Goal: Task Accomplishment & Management: Manage account settings

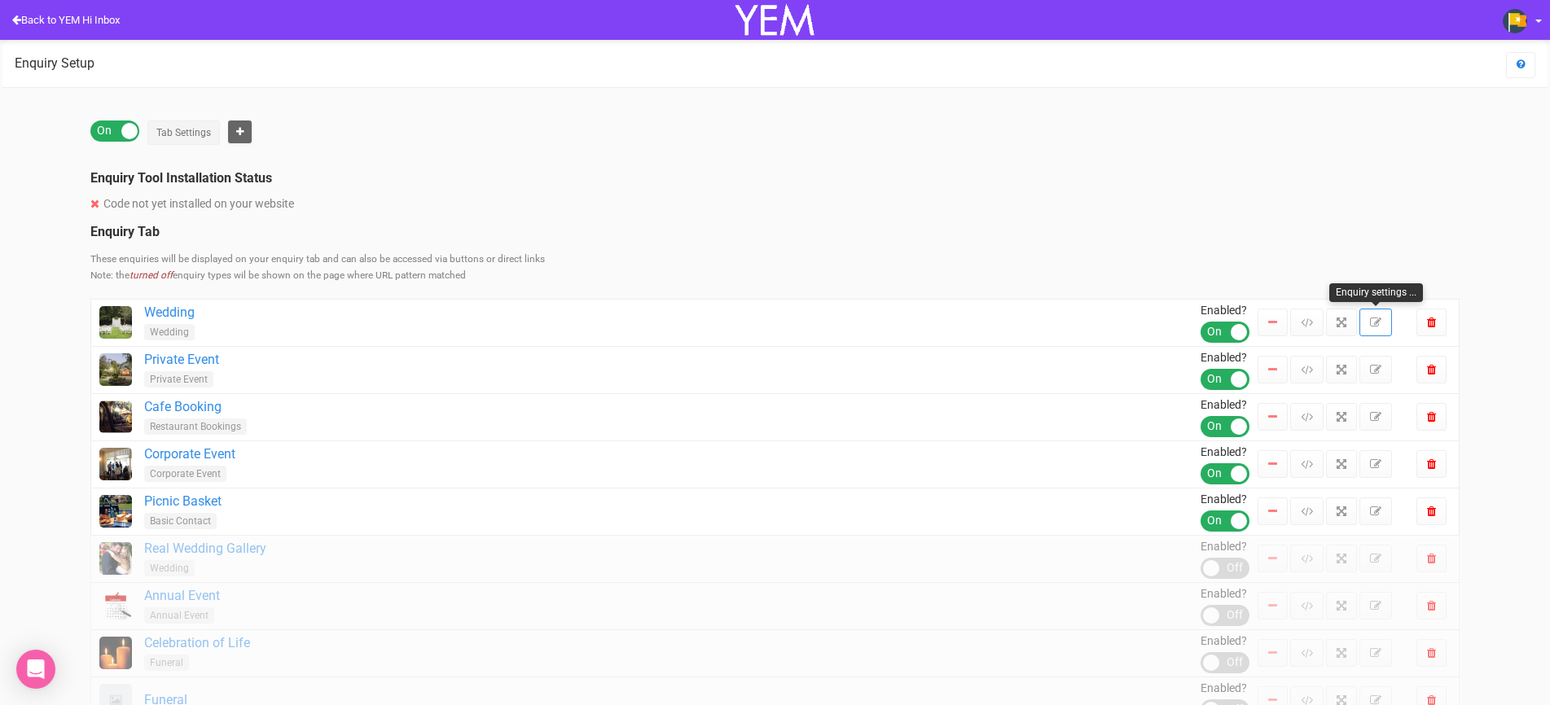
click at [1383, 331] on link at bounding box center [1375, 323] width 33 height 28
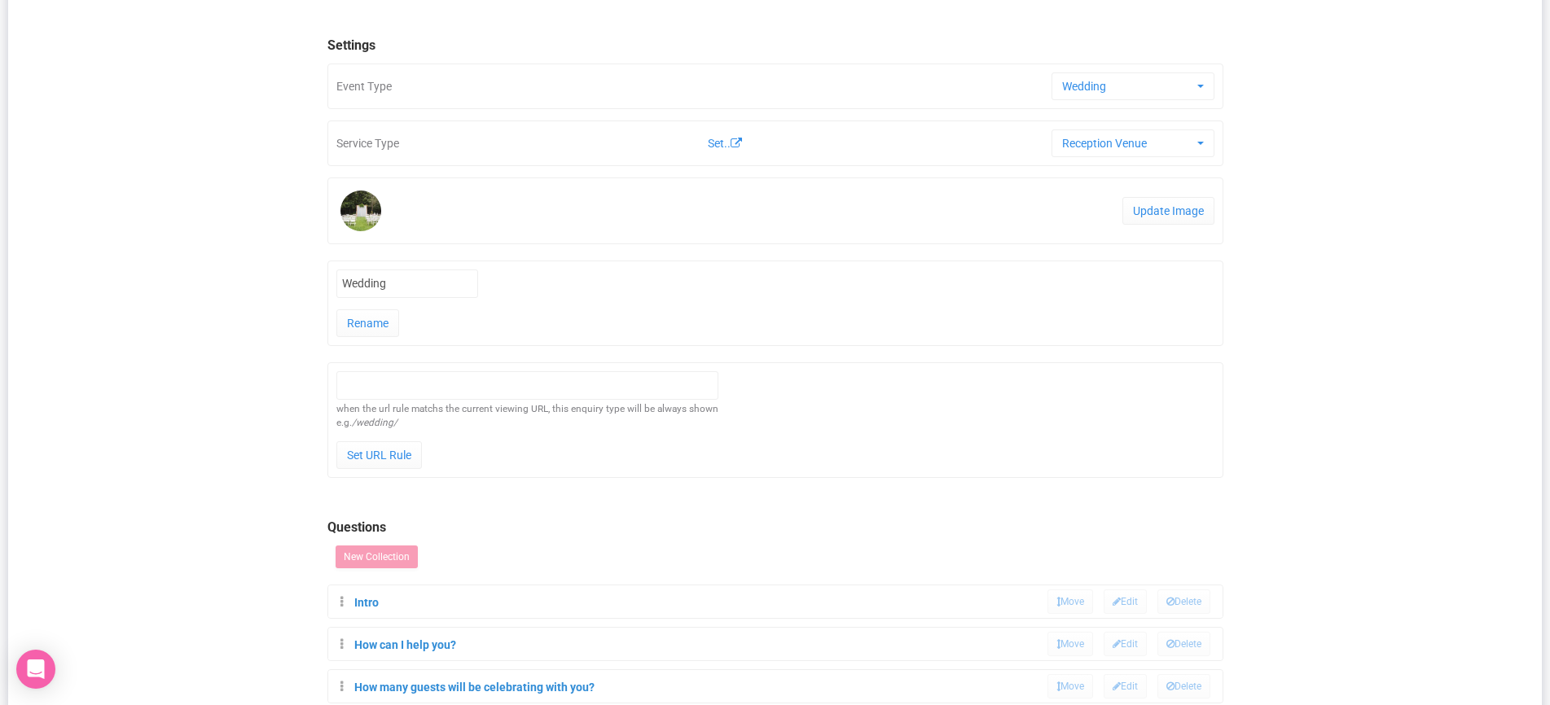
scroll to position [80, 0]
click at [1201, 143] on span "button" at bounding box center [1200, 144] width 7 height 3
click at [1241, 213] on link "Ceremony Venue" at bounding box center [1153, 206] width 195 height 29
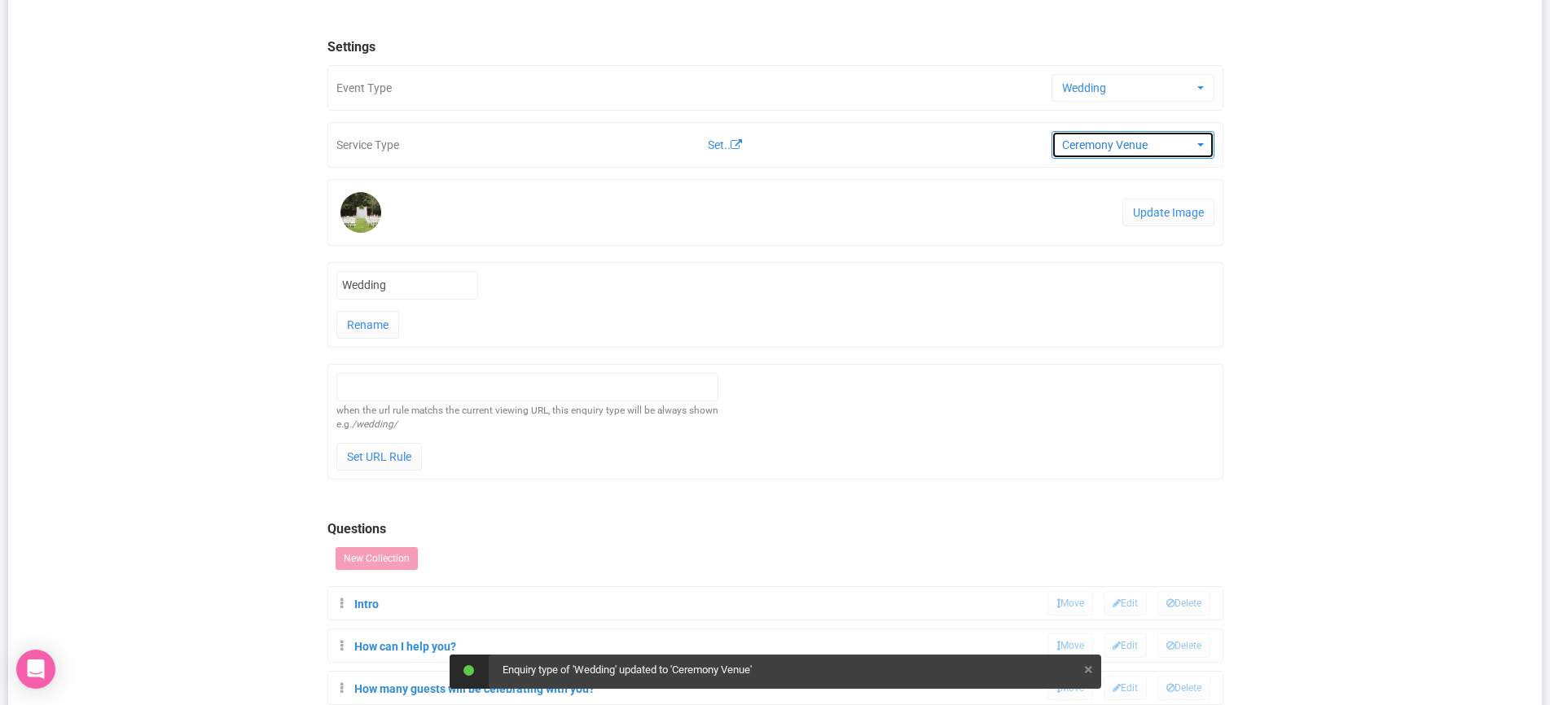
click at [1209, 152] on button "Ceremony Venue" at bounding box center [1133, 145] width 163 height 28
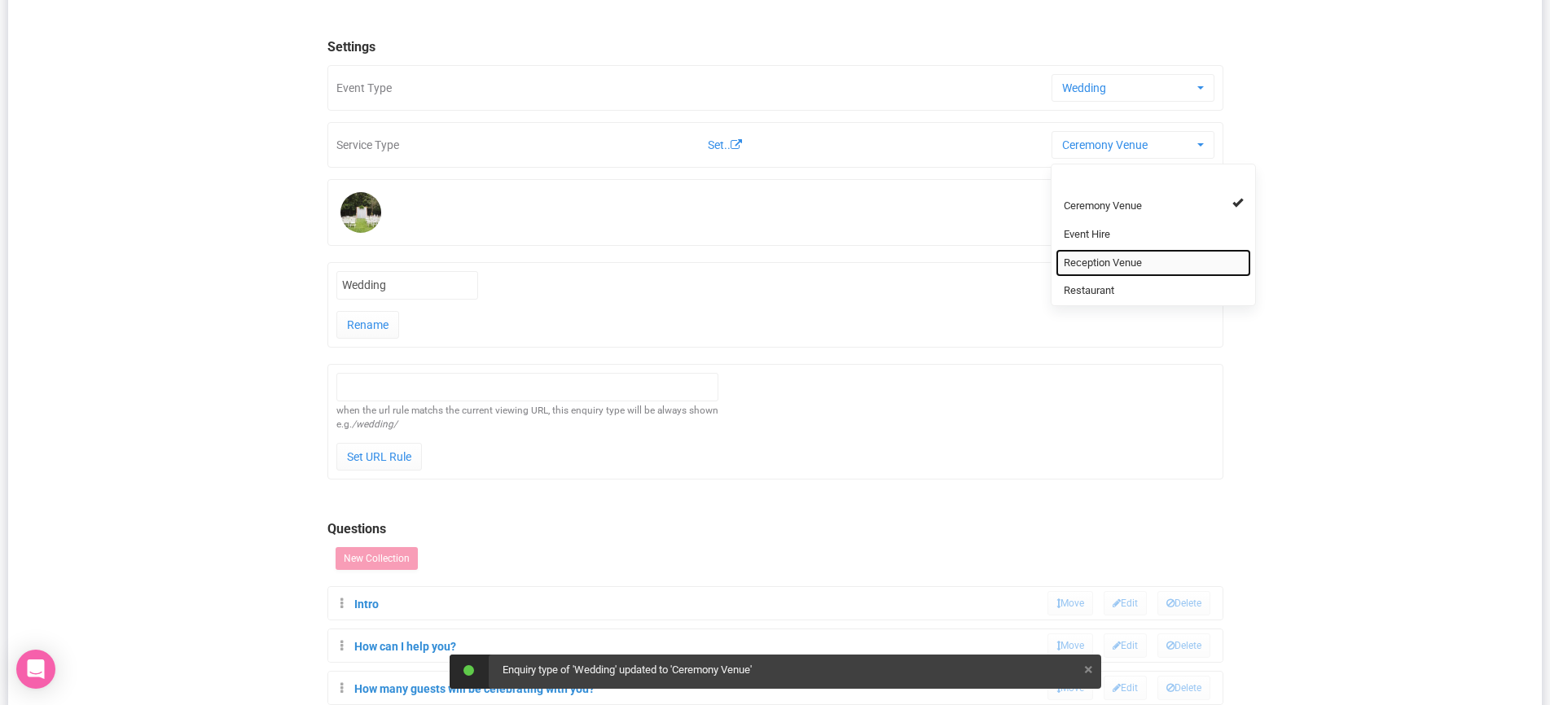
click at [1194, 264] on link "Reception Venue" at bounding box center [1153, 263] width 195 height 29
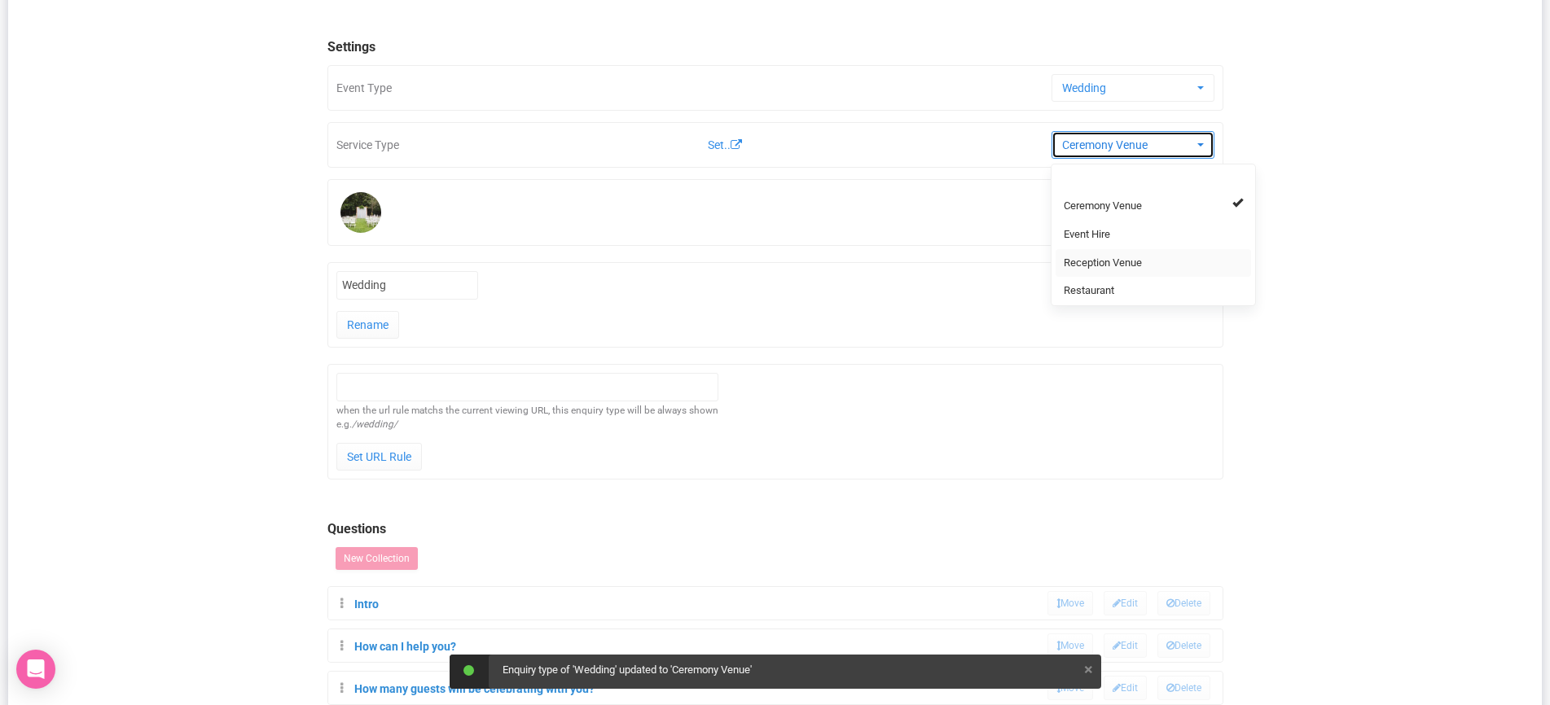
select select "17"
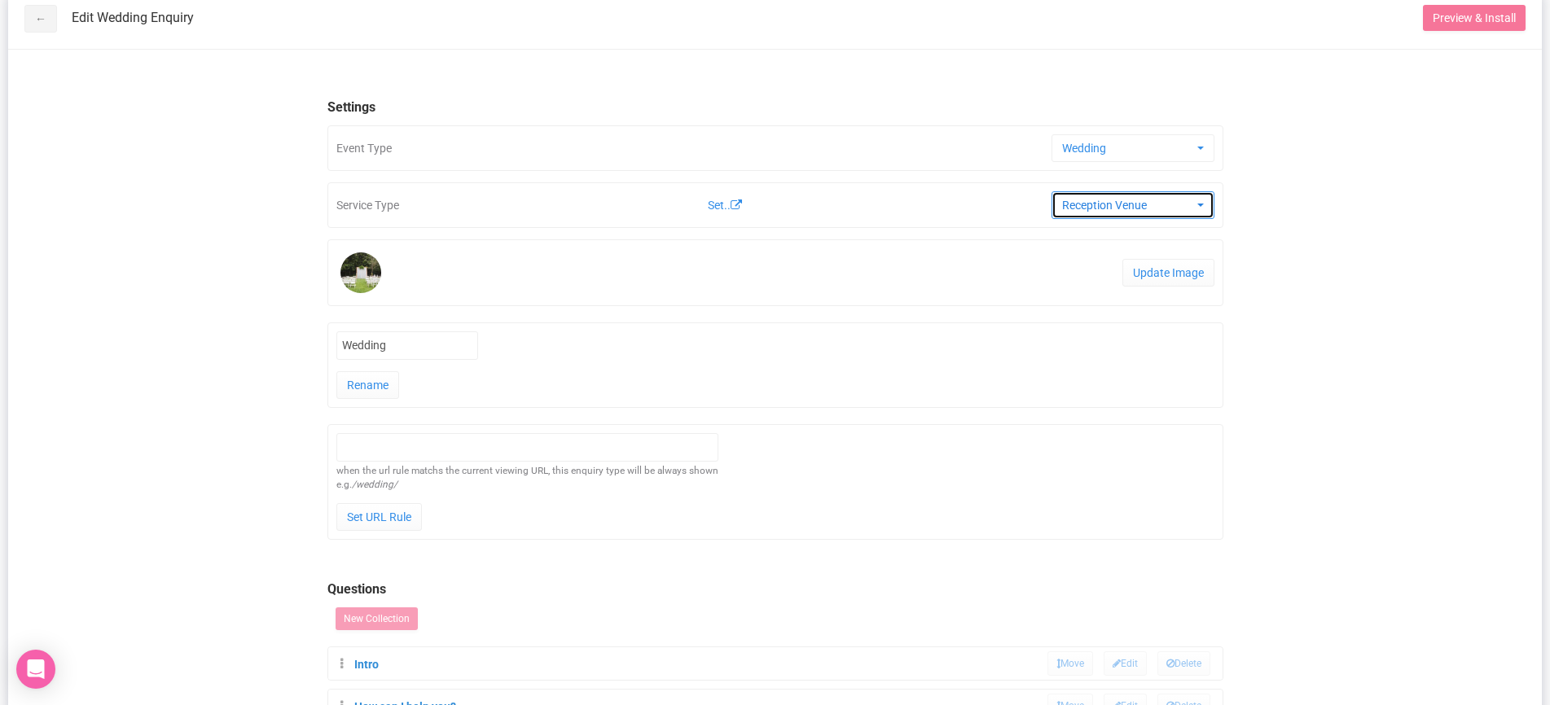
scroll to position [0, 0]
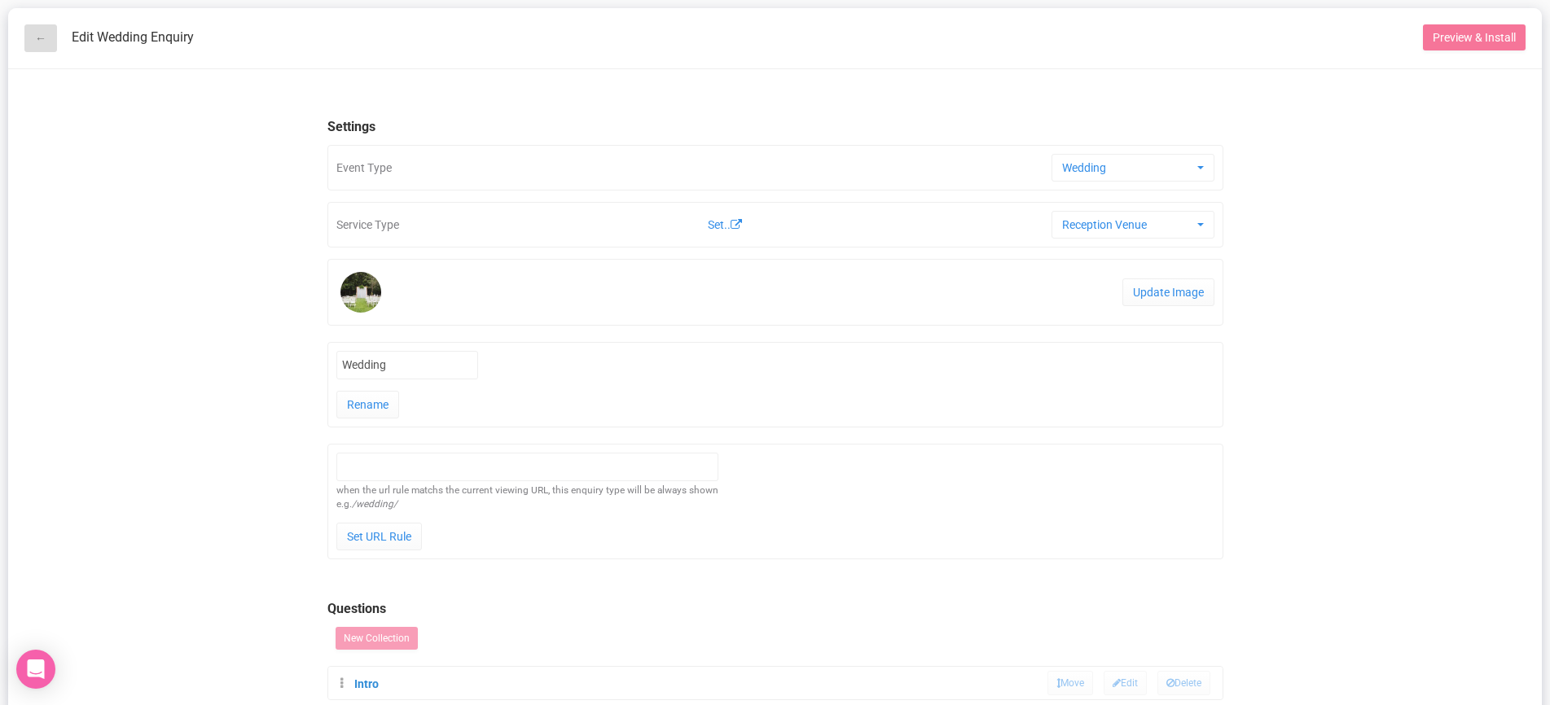
click at [42, 41] on link "←" at bounding box center [40, 38] width 33 height 28
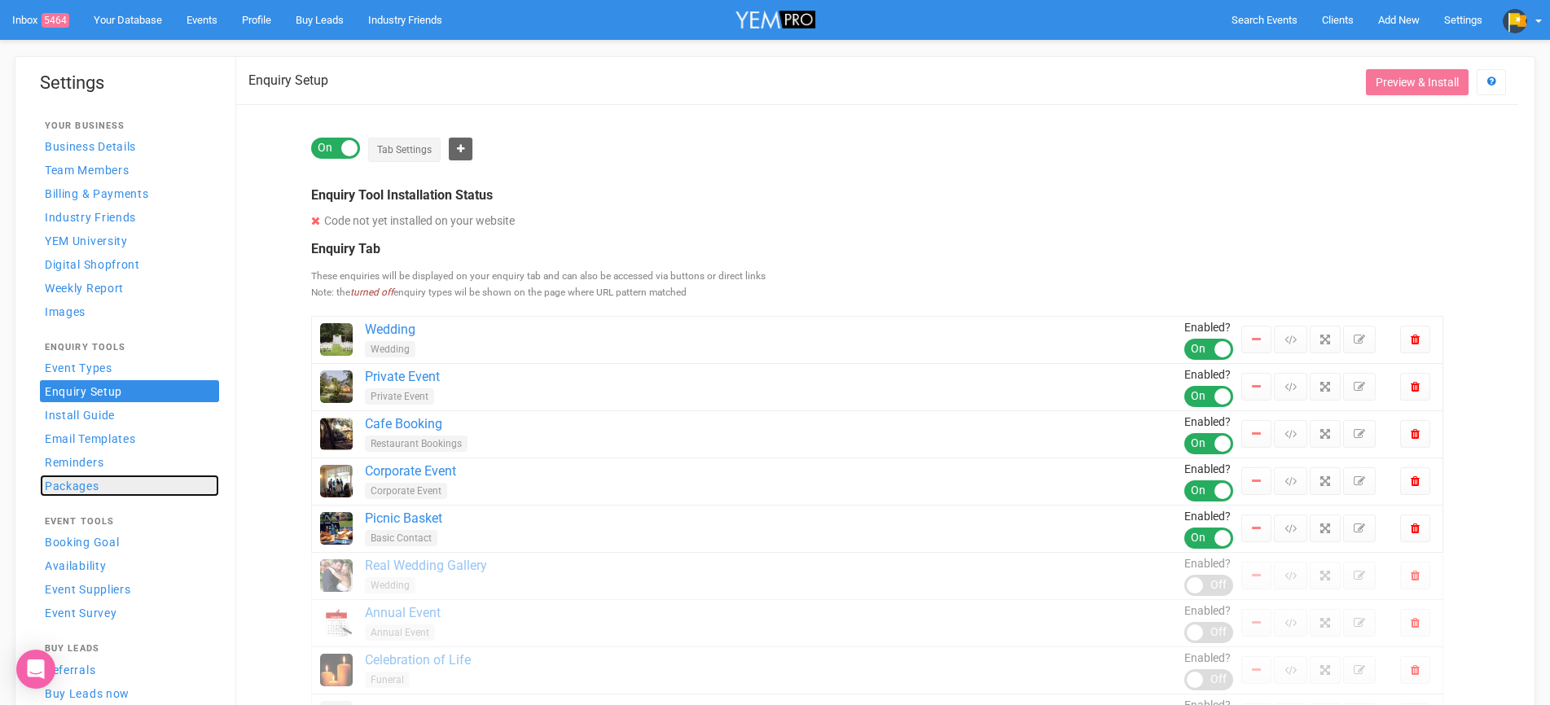
click at [84, 481] on span "Packages" at bounding box center [72, 486] width 55 height 13
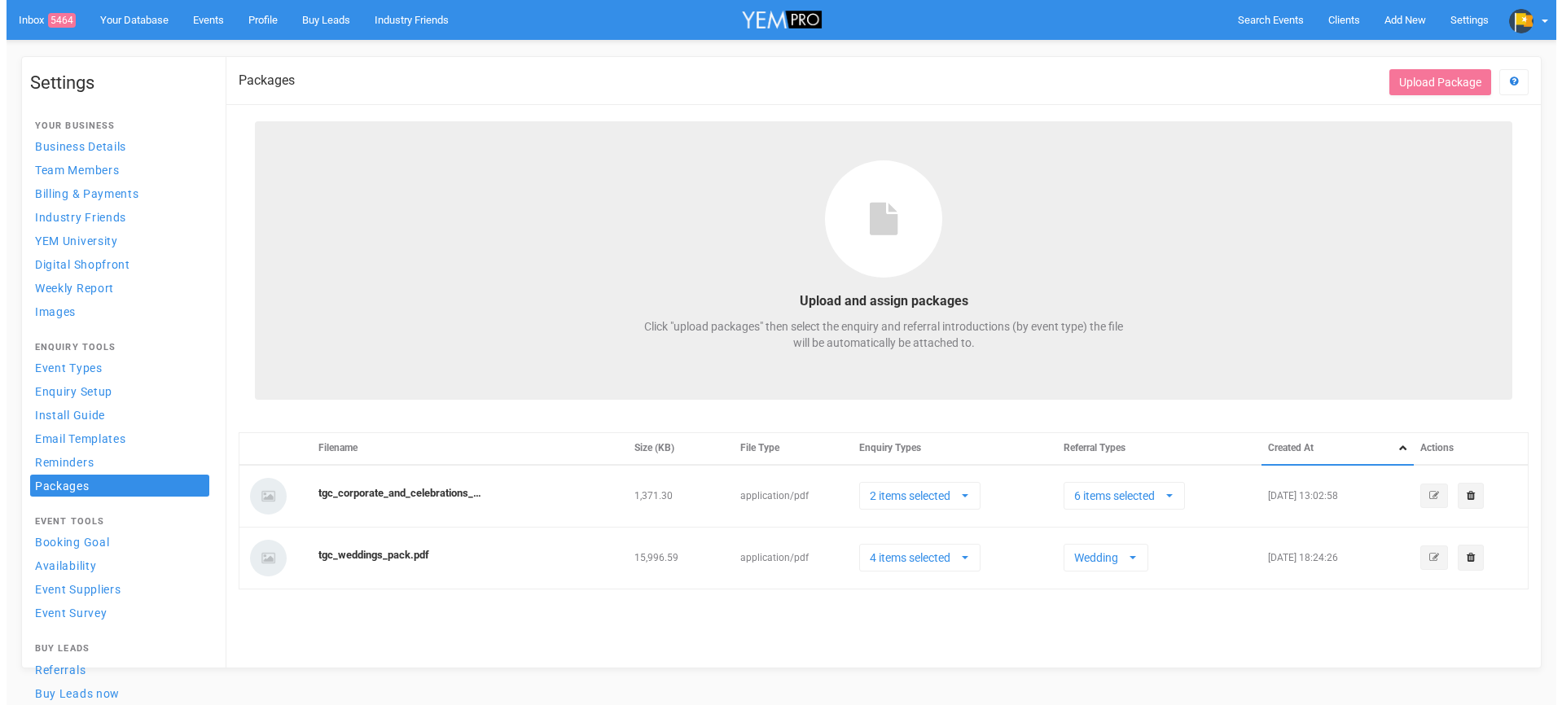
scroll to position [14, 0]
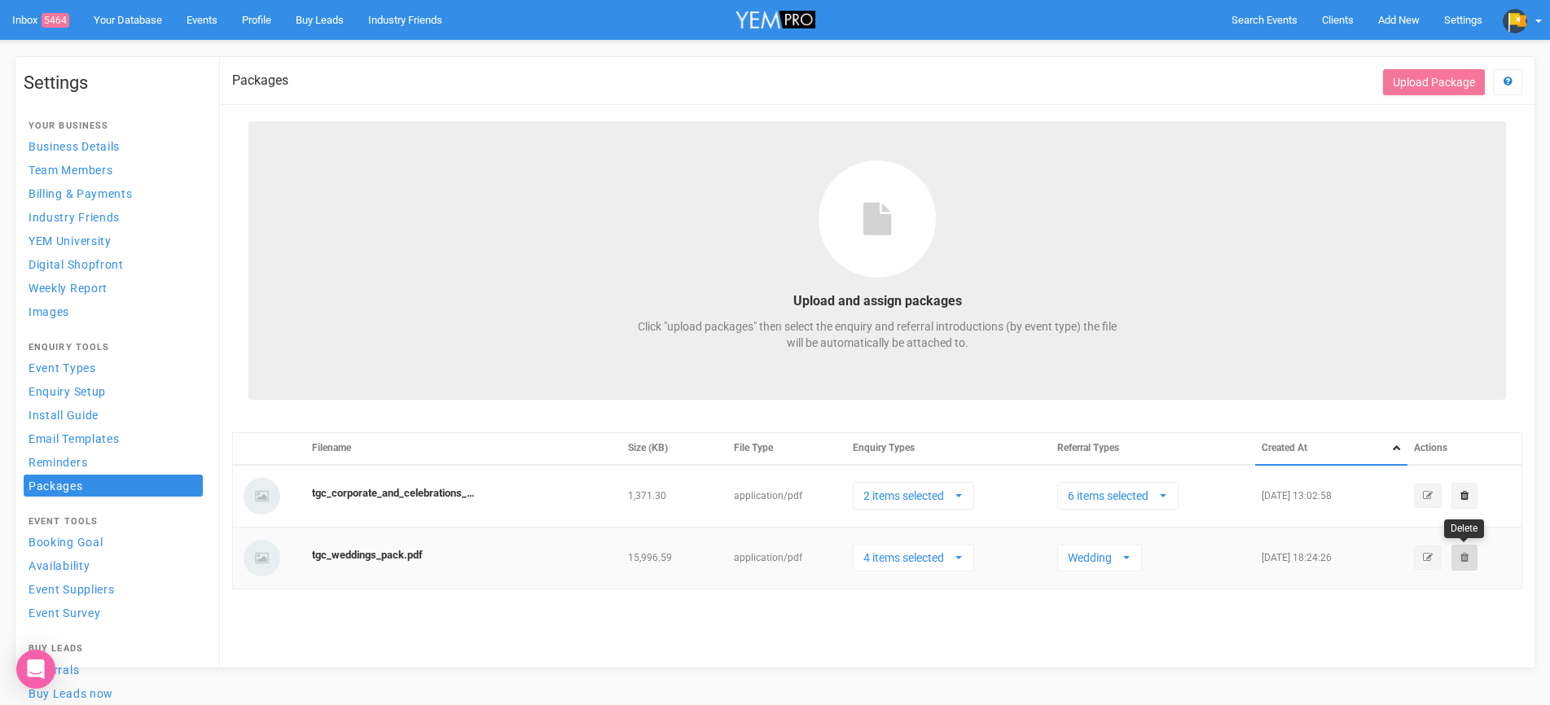
click at [1474, 563] on link at bounding box center [1465, 558] width 26 height 26
click at [1478, 512] on link "Confirm" at bounding box center [1485, 515] width 51 height 23
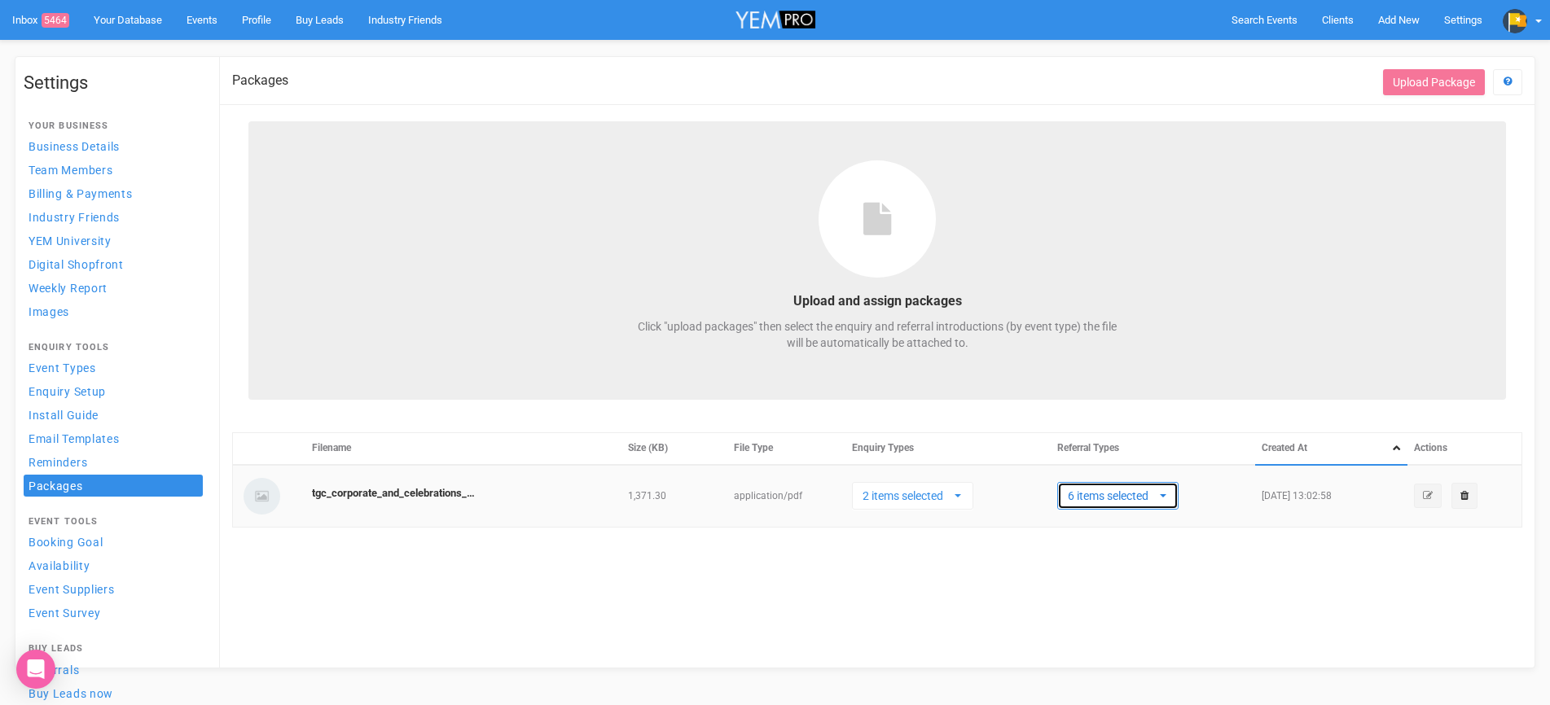
click at [1161, 502] on button "6 items selected" at bounding box center [1117, 496] width 121 height 28
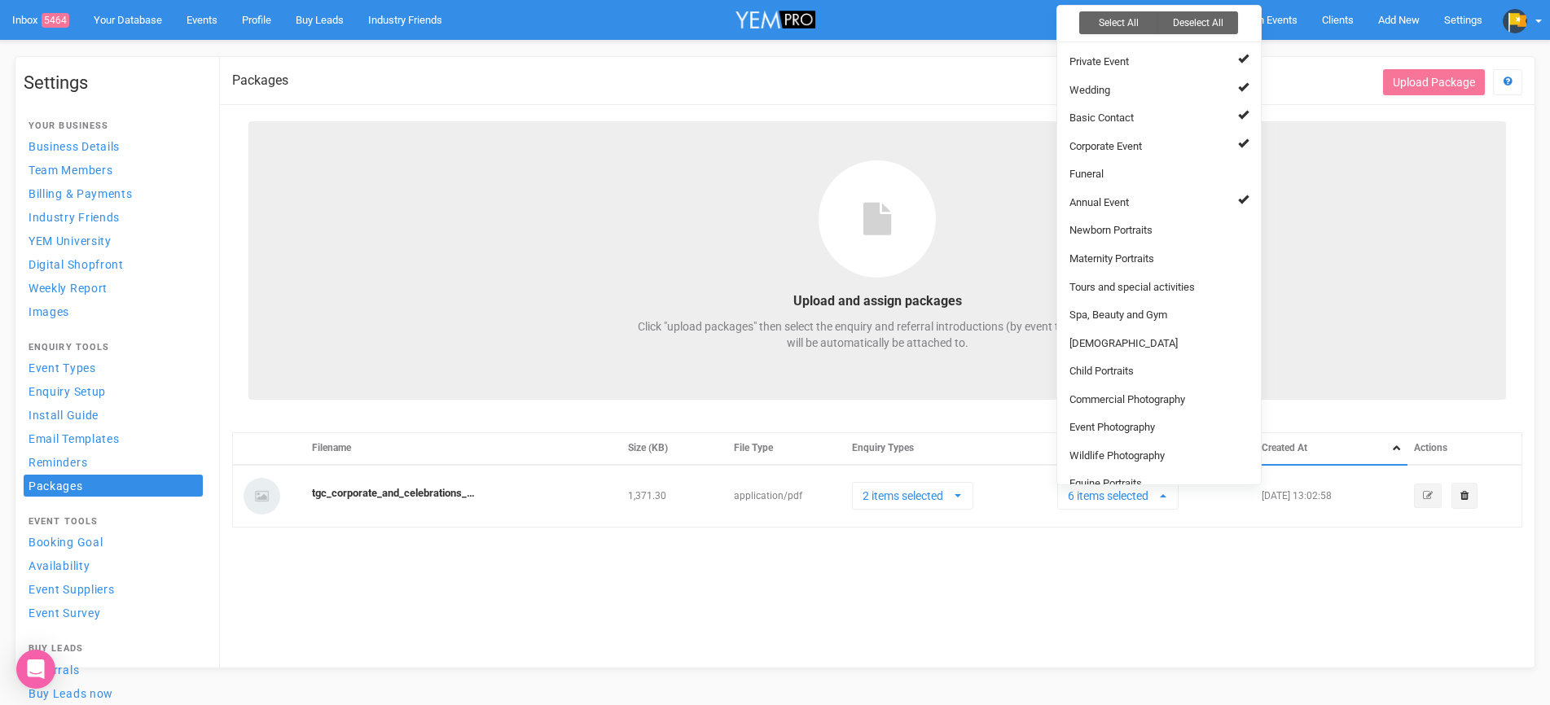
click at [1197, 578] on div "Packages Get Help Upload Package Upload and assign packages Click "upload packa…" at bounding box center [877, 362] width 1316 height 611
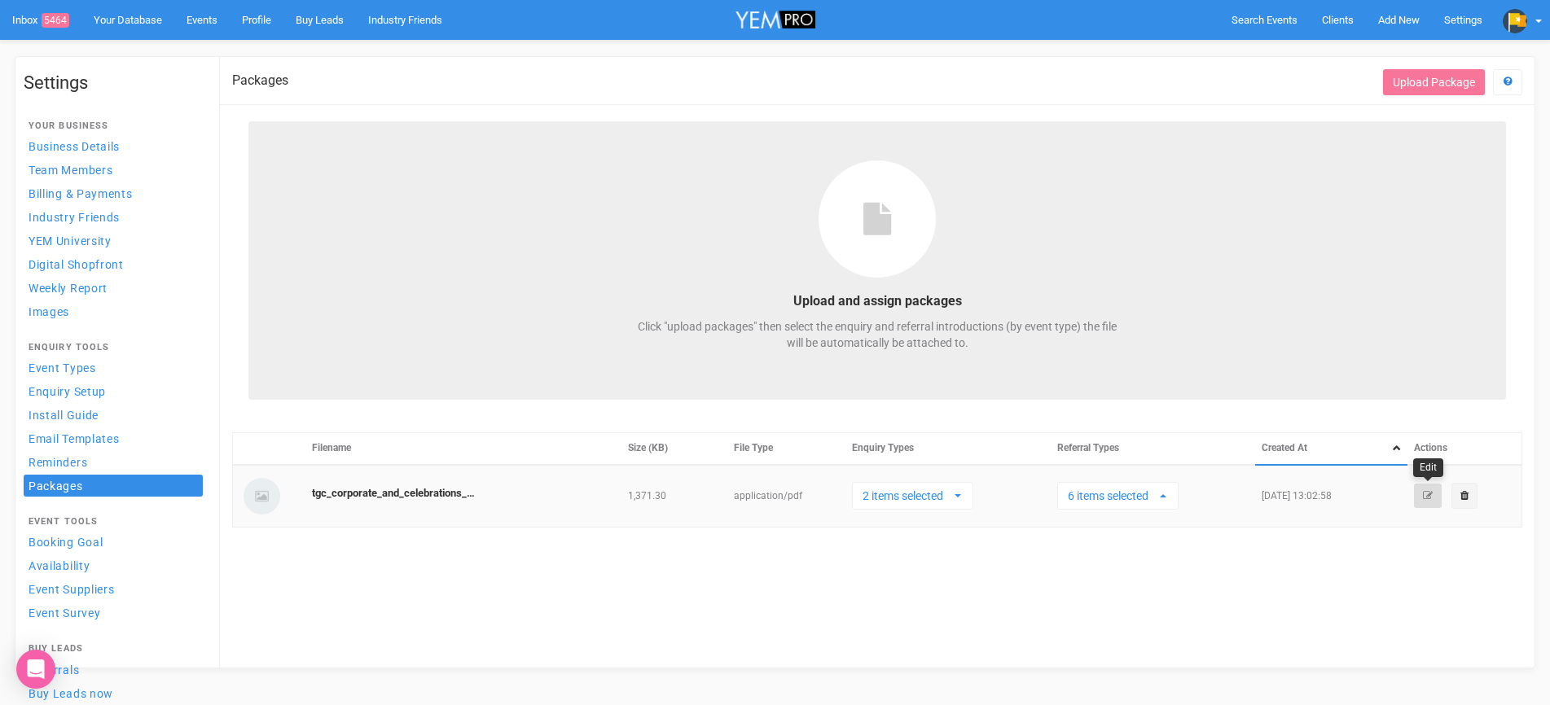
click at [1414, 494] on button "button" at bounding box center [1428, 496] width 28 height 24
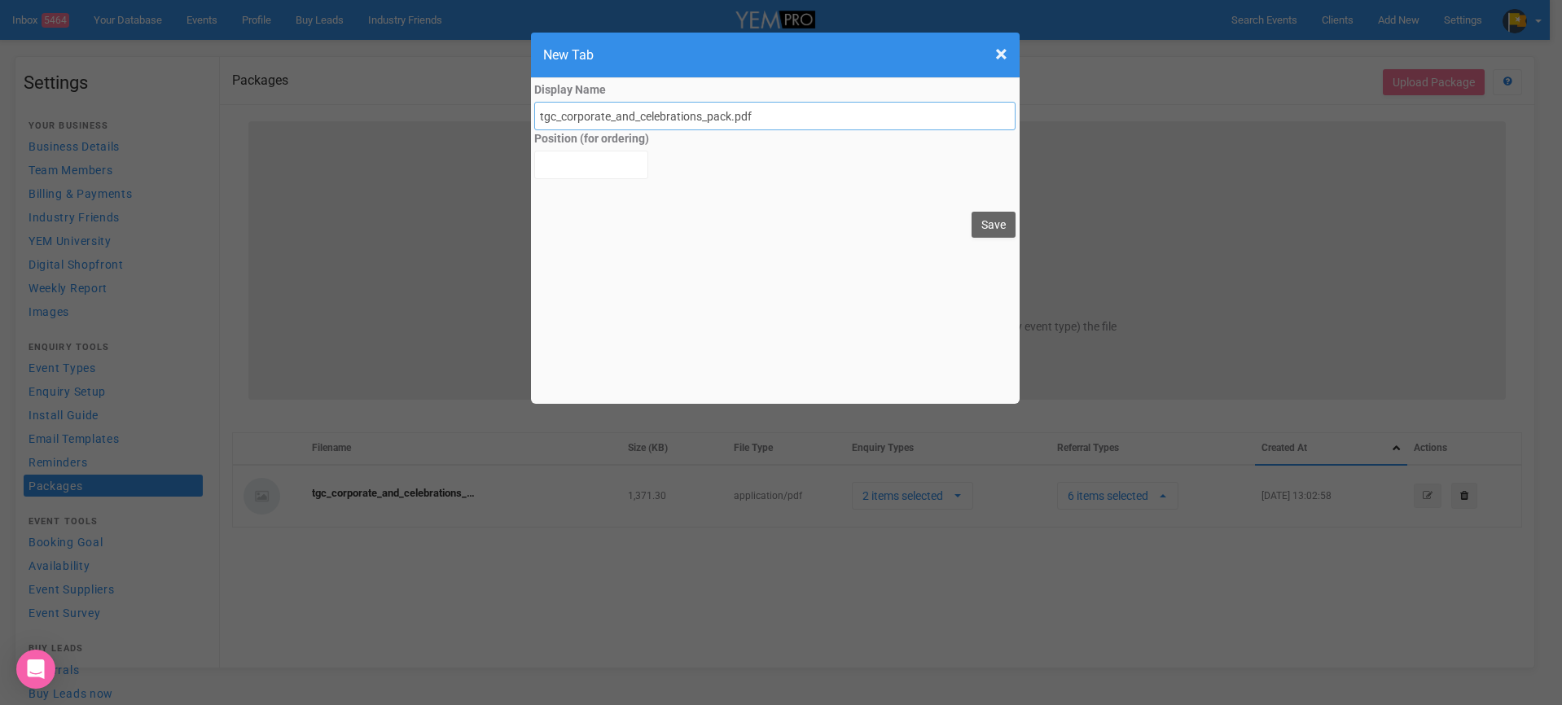
click at [803, 129] on input "tgc_corporate_and_celebrations_pack.pdf" at bounding box center [775, 116] width 482 height 29
click at [660, 188] on div "Display Name tgc_corporate_and_celebrations_pack.pdf Position (for ordering) Sa…" at bounding box center [775, 241] width 489 height 326
click at [997, 59] on span "×" at bounding box center [1001, 54] width 12 height 27
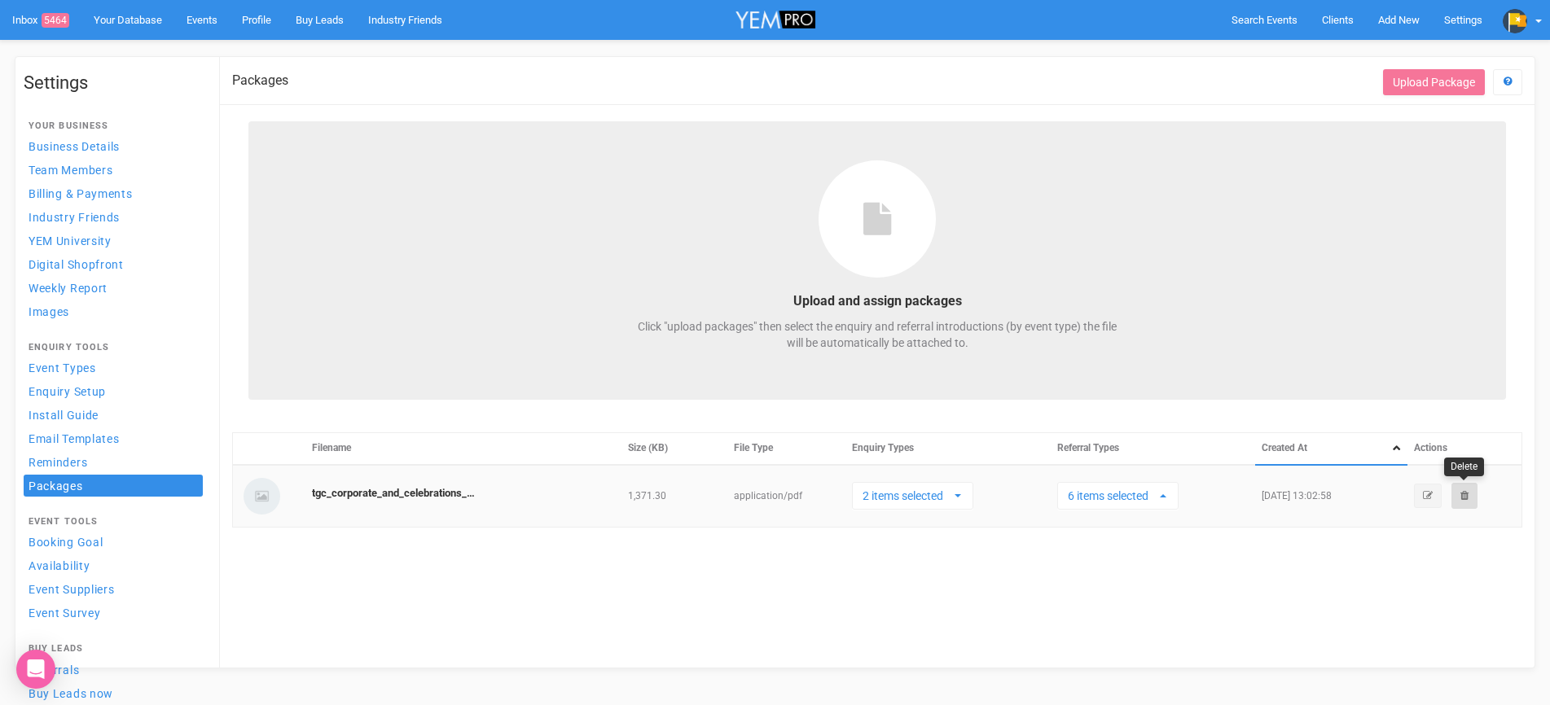
click at [1460, 495] on icon at bounding box center [1464, 495] width 8 height 11
click at [1477, 454] on link "Confirm" at bounding box center [1485, 453] width 51 height 23
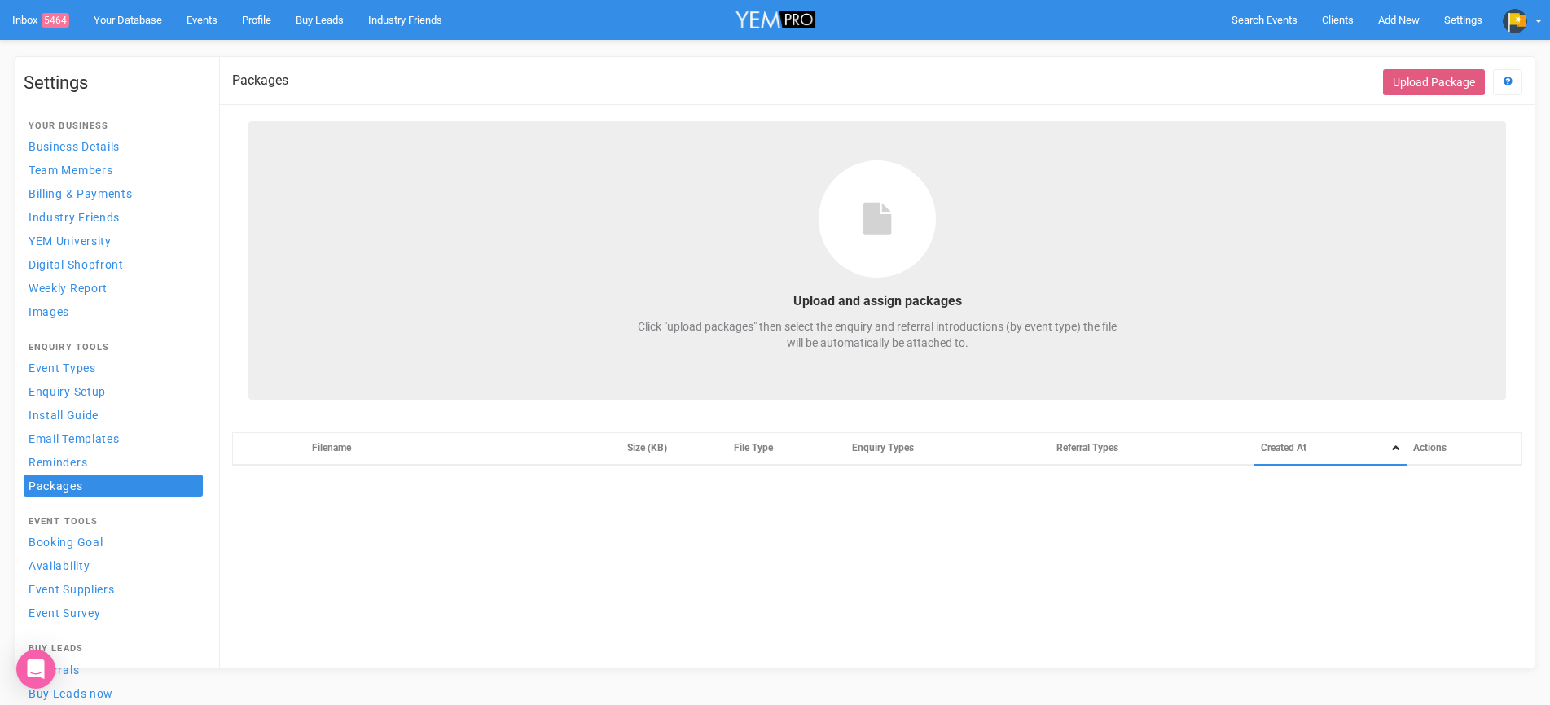
click at [1434, 82] on button "Upload Package" at bounding box center [1434, 82] width 102 height 26
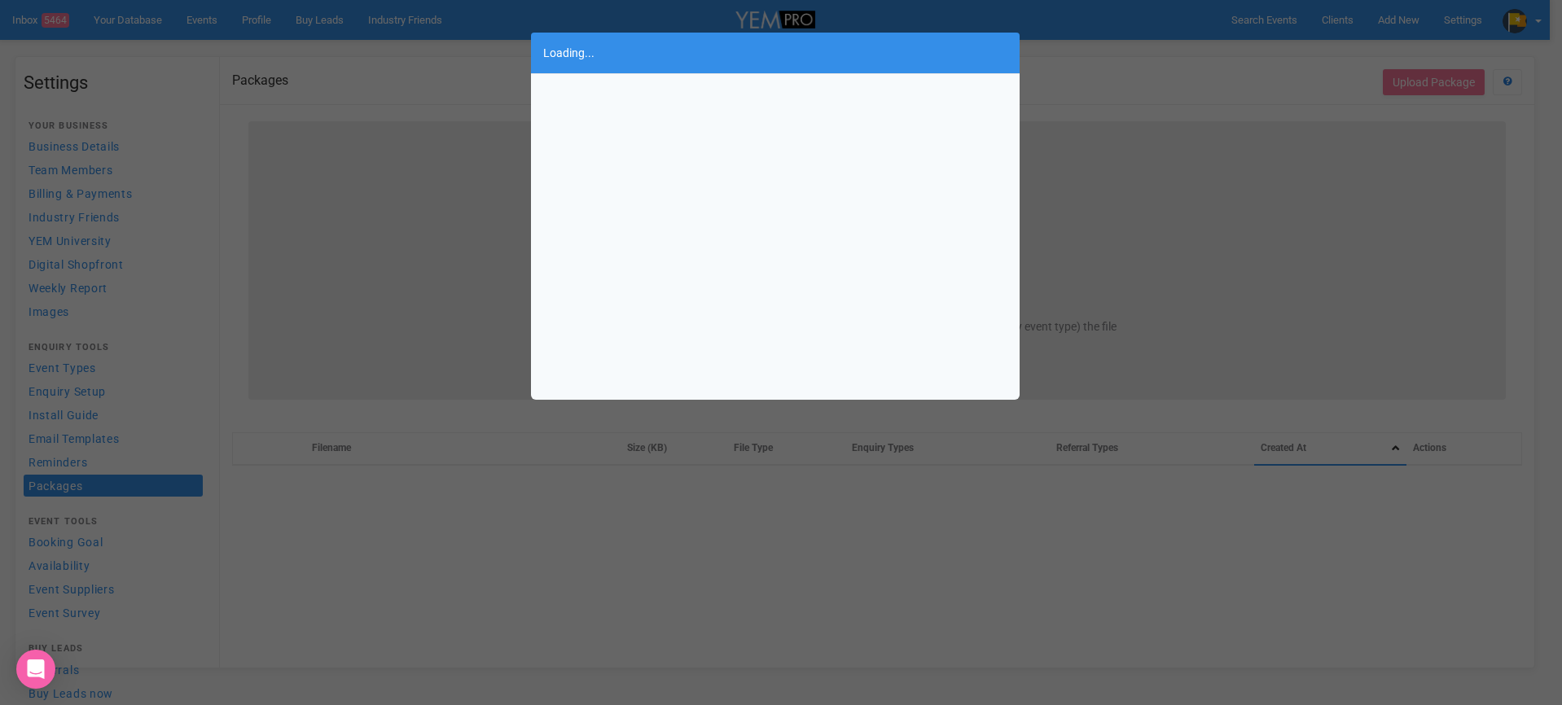
select select
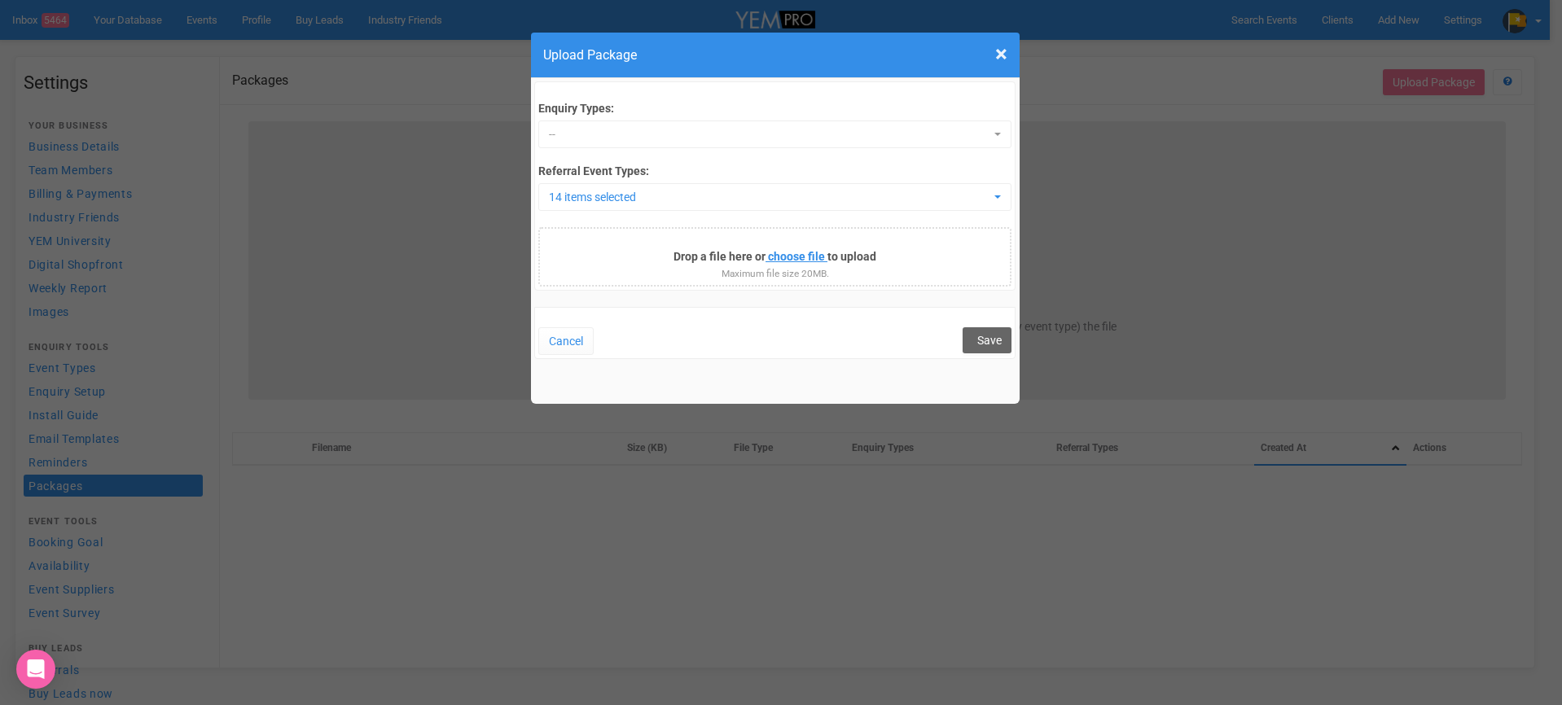
click at [789, 254] on input "file" at bounding box center [717, 259] width 222 height 18
type input "C:\fakepath\TGC Weddings Pack.pdf"
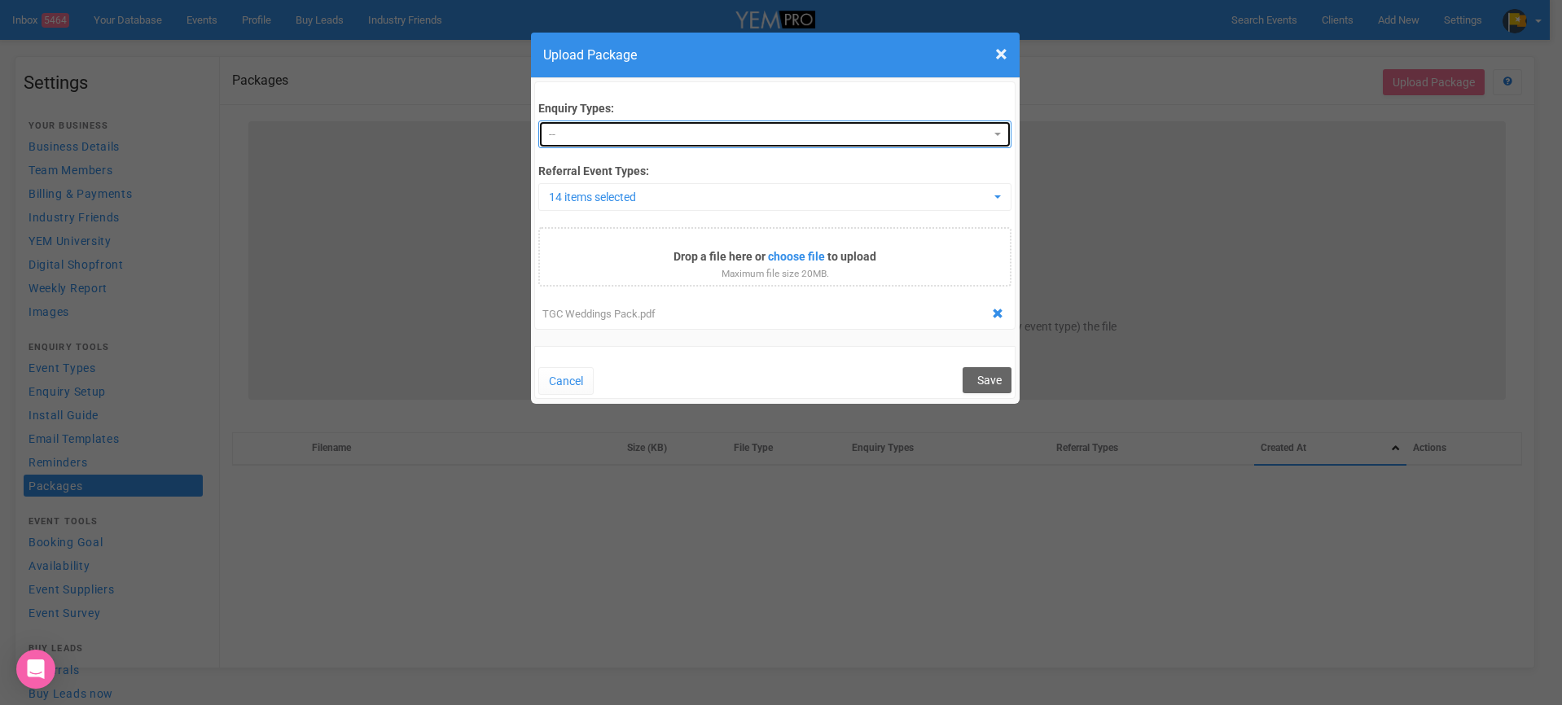
click at [687, 143] on span "--" at bounding box center [769, 134] width 441 height 16
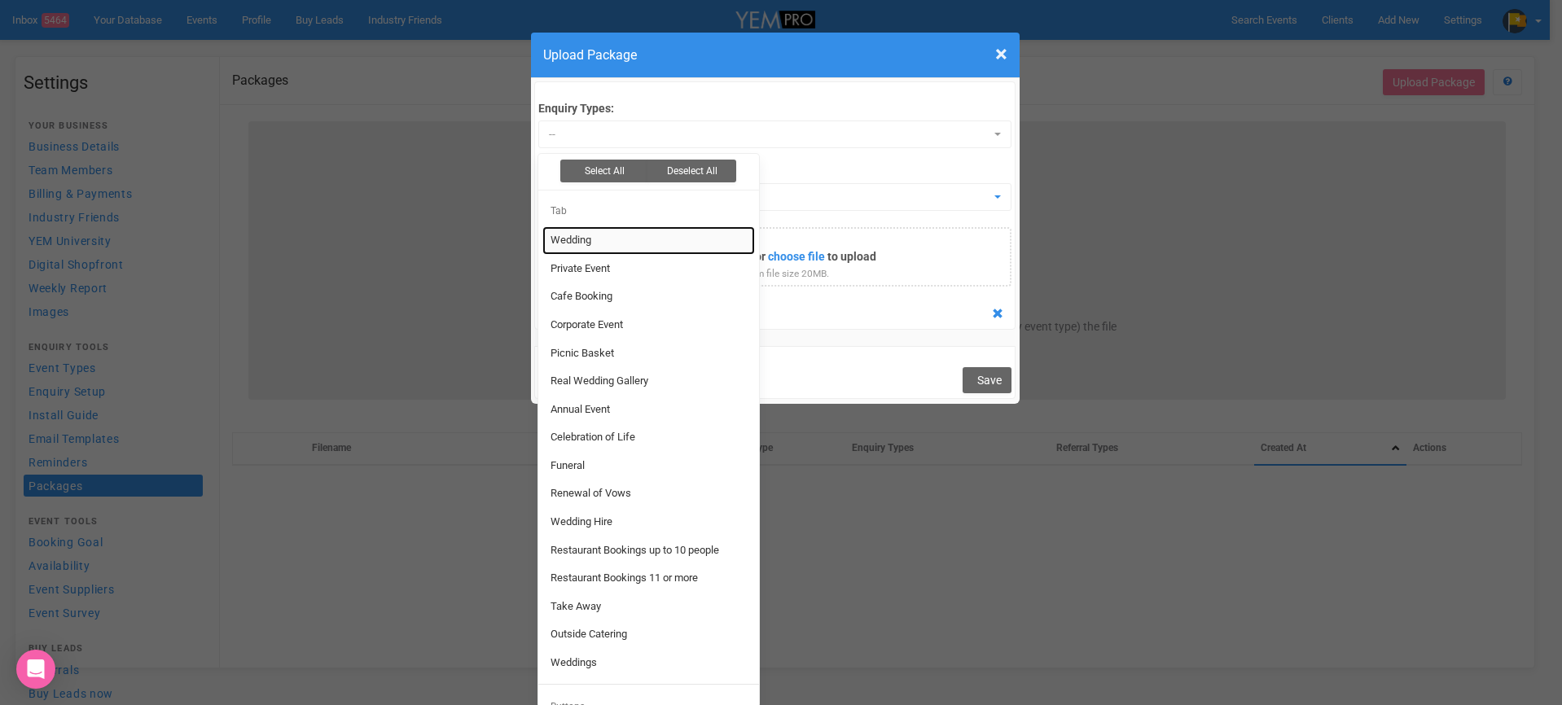
click at [619, 248] on link "Wedding" at bounding box center [648, 240] width 213 height 29
select select "22696"
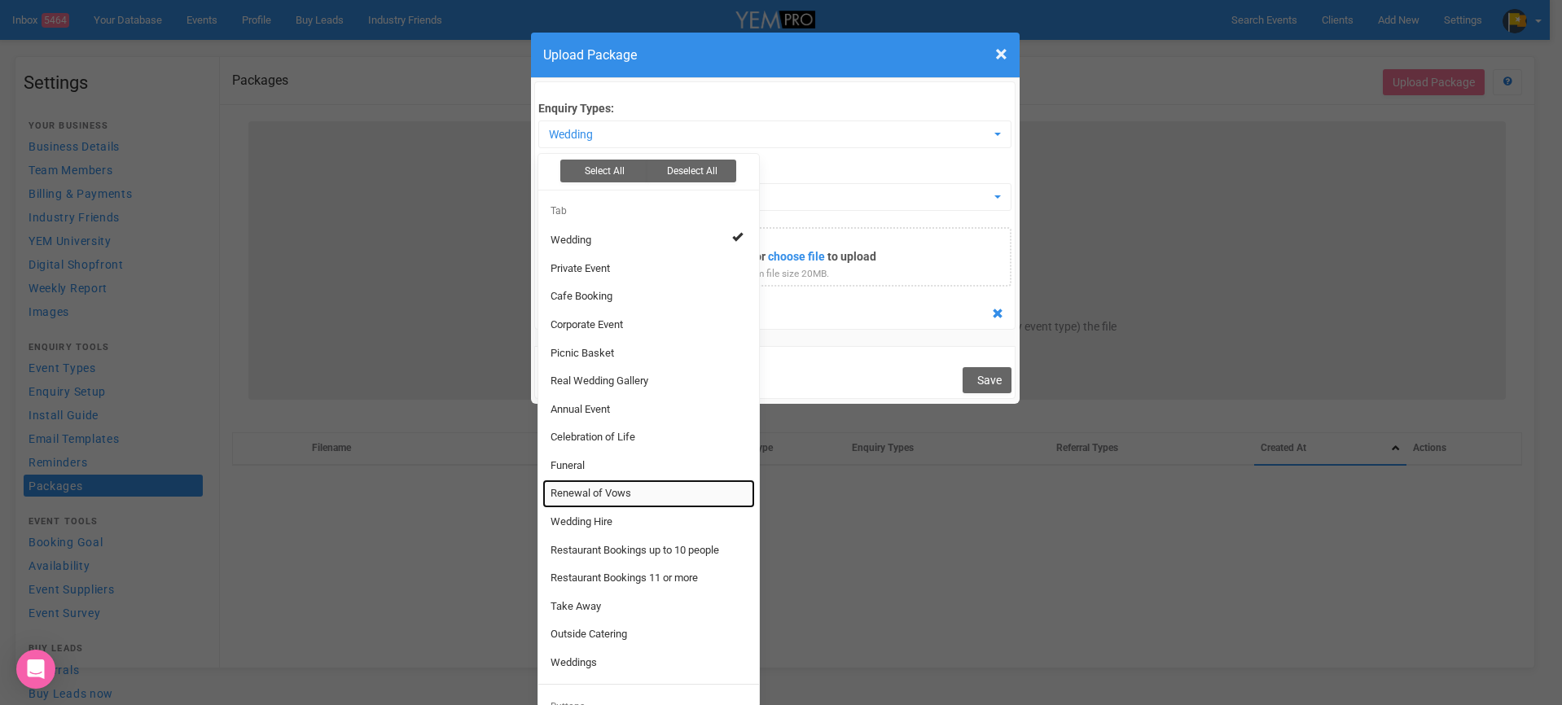
click at [681, 494] on link "Renewal of Vows" at bounding box center [648, 494] width 213 height 29
click at [679, 519] on link "Wedding Hire" at bounding box center [648, 522] width 213 height 29
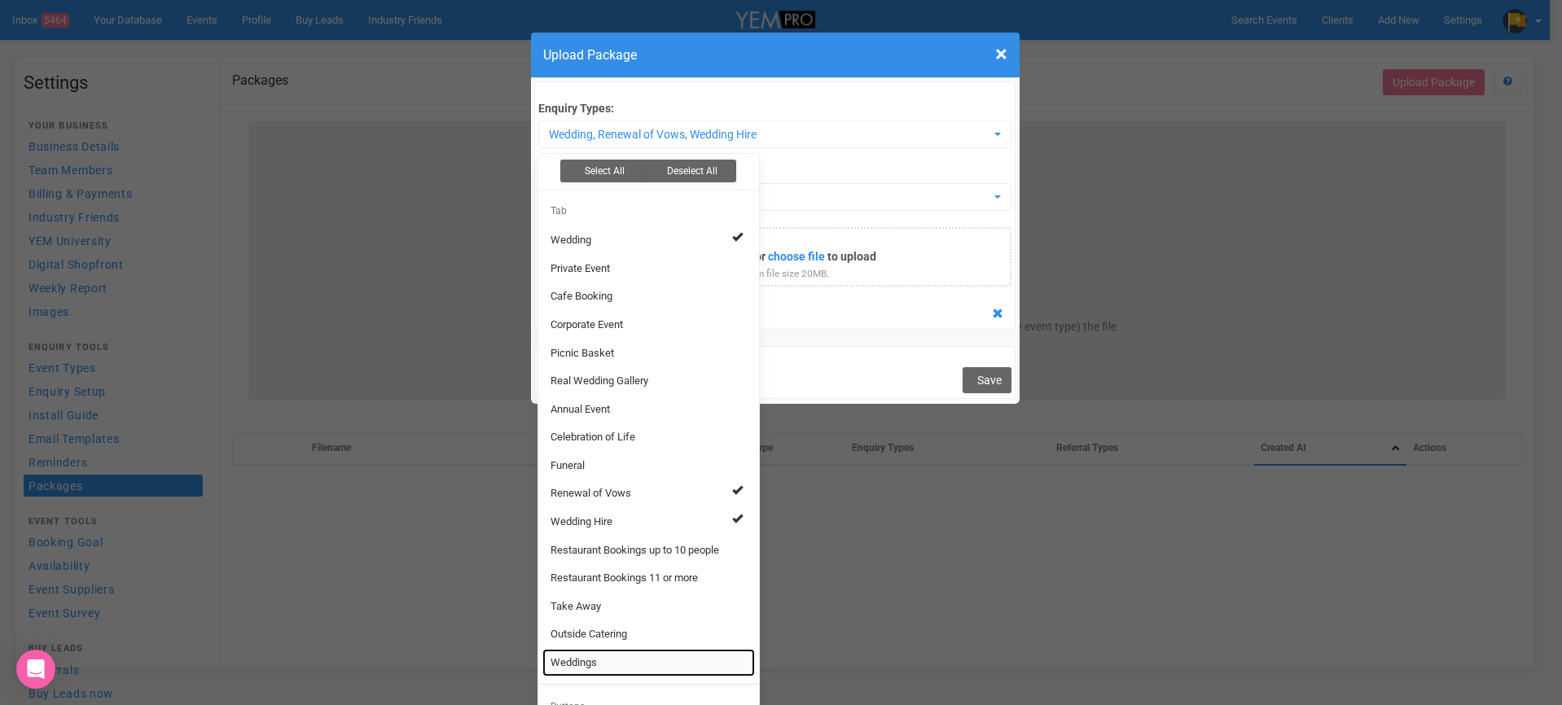
click at [703, 671] on link "Weddings" at bounding box center [648, 663] width 213 height 29
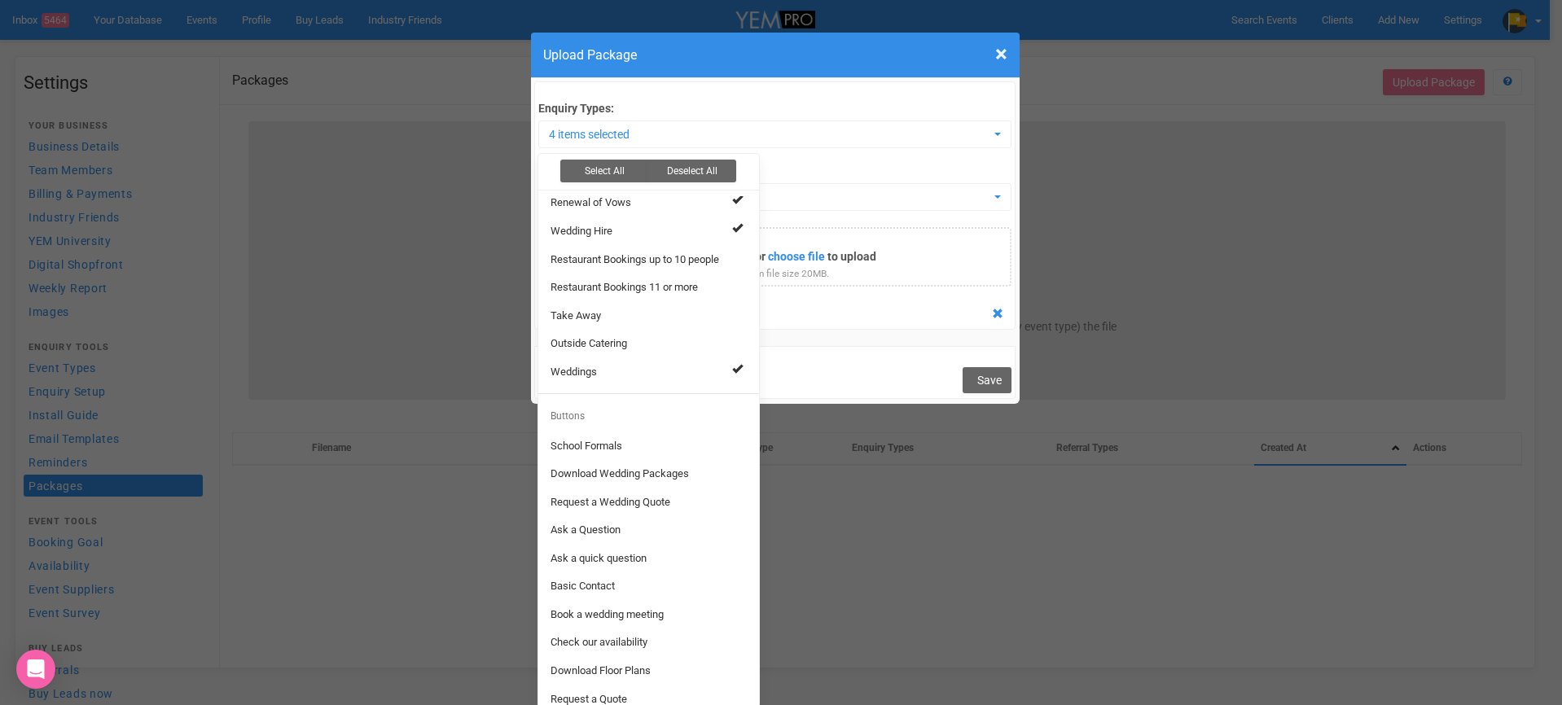
scroll to position [2, 0]
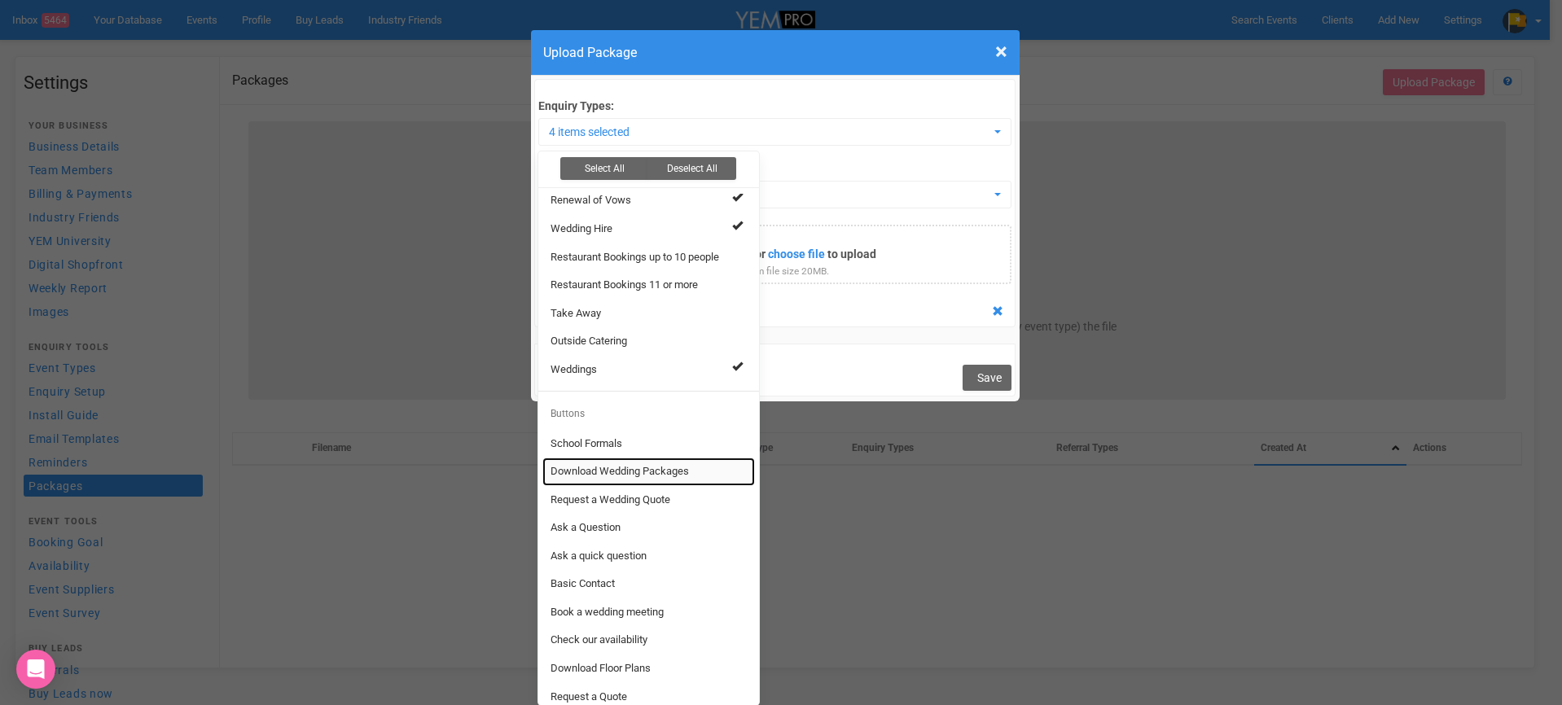
click at [734, 476] on link "Download Wedding Packages" at bounding box center [648, 472] width 213 height 29
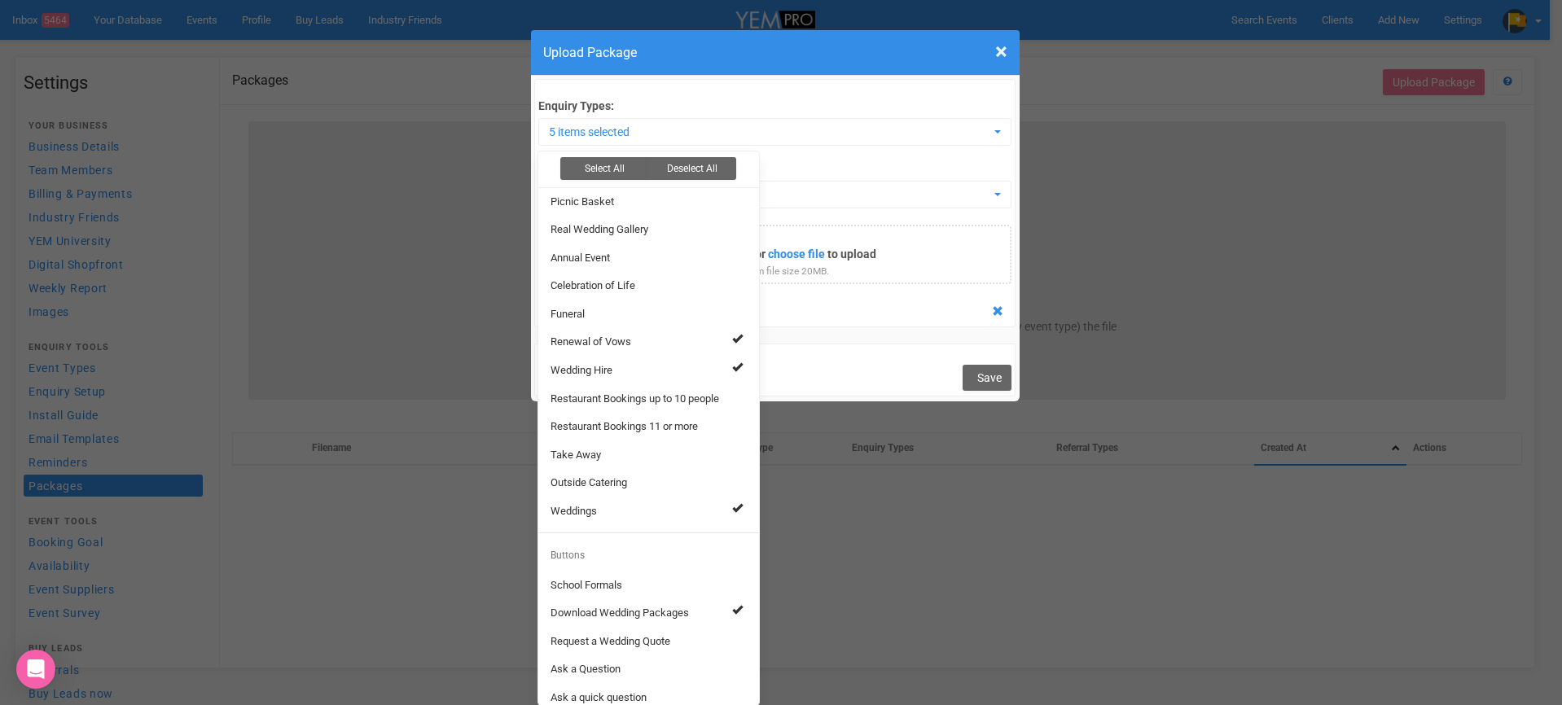
scroll to position [291, 0]
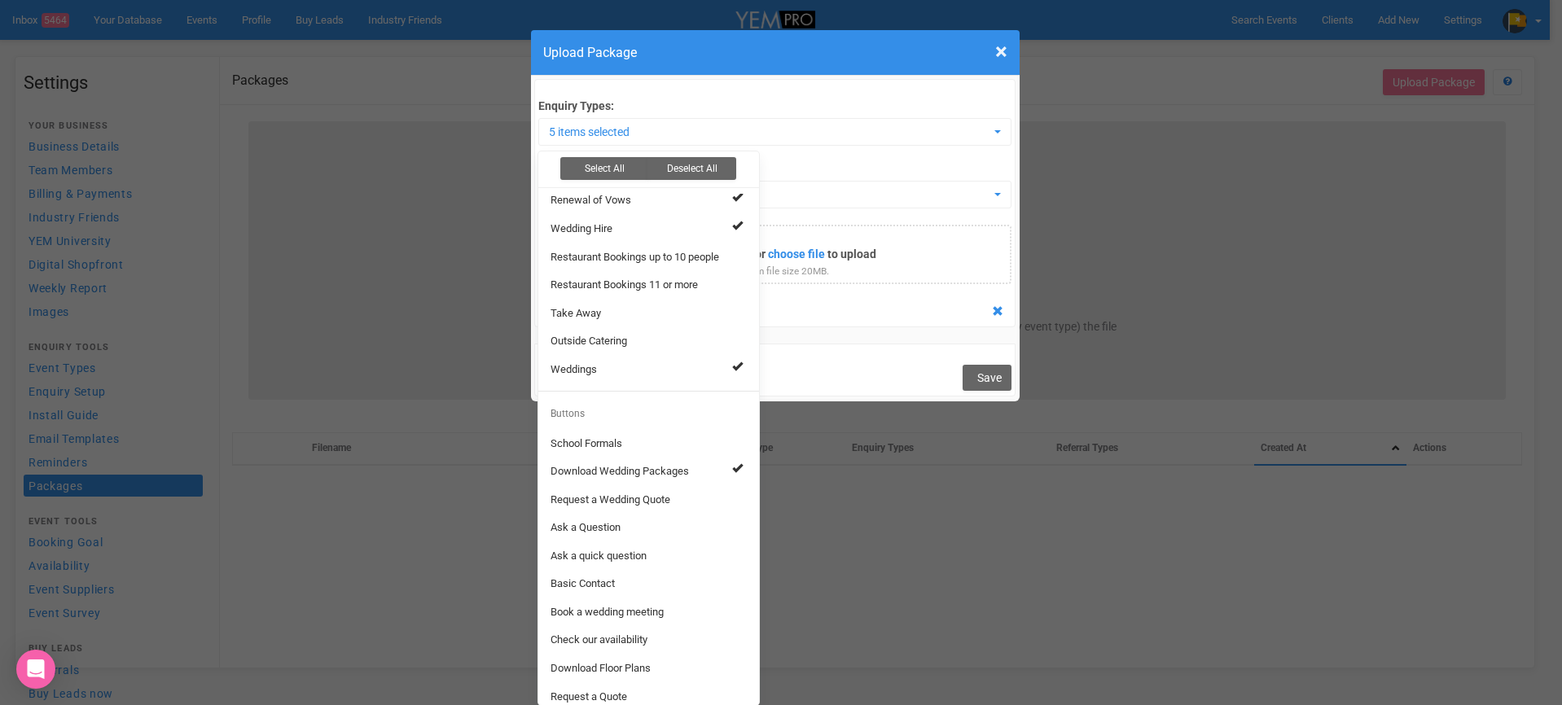
click at [873, 372] on div "Cancel Save" at bounding box center [775, 370] width 482 height 52
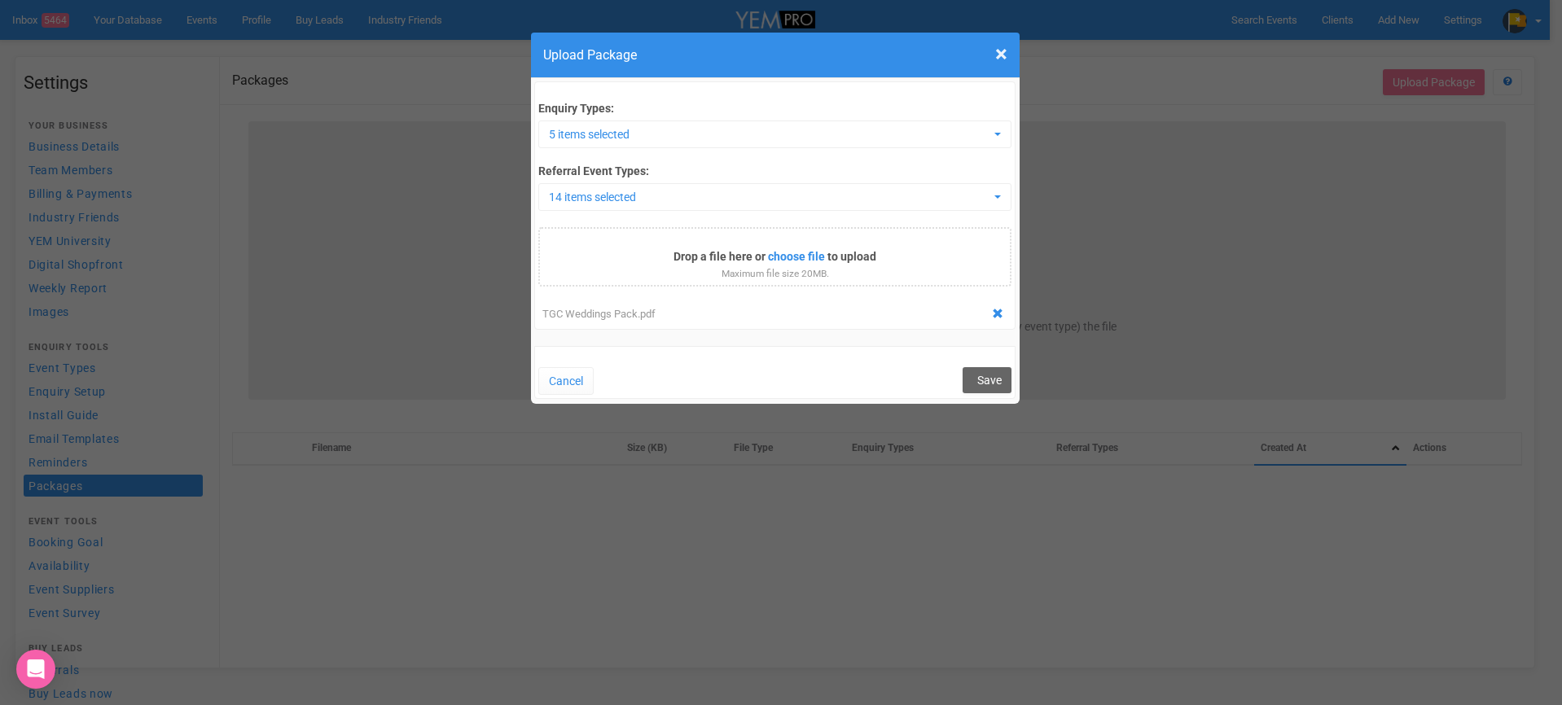
scroll to position [0, 0]
click at [979, 377] on span "Save" at bounding box center [989, 380] width 24 height 13
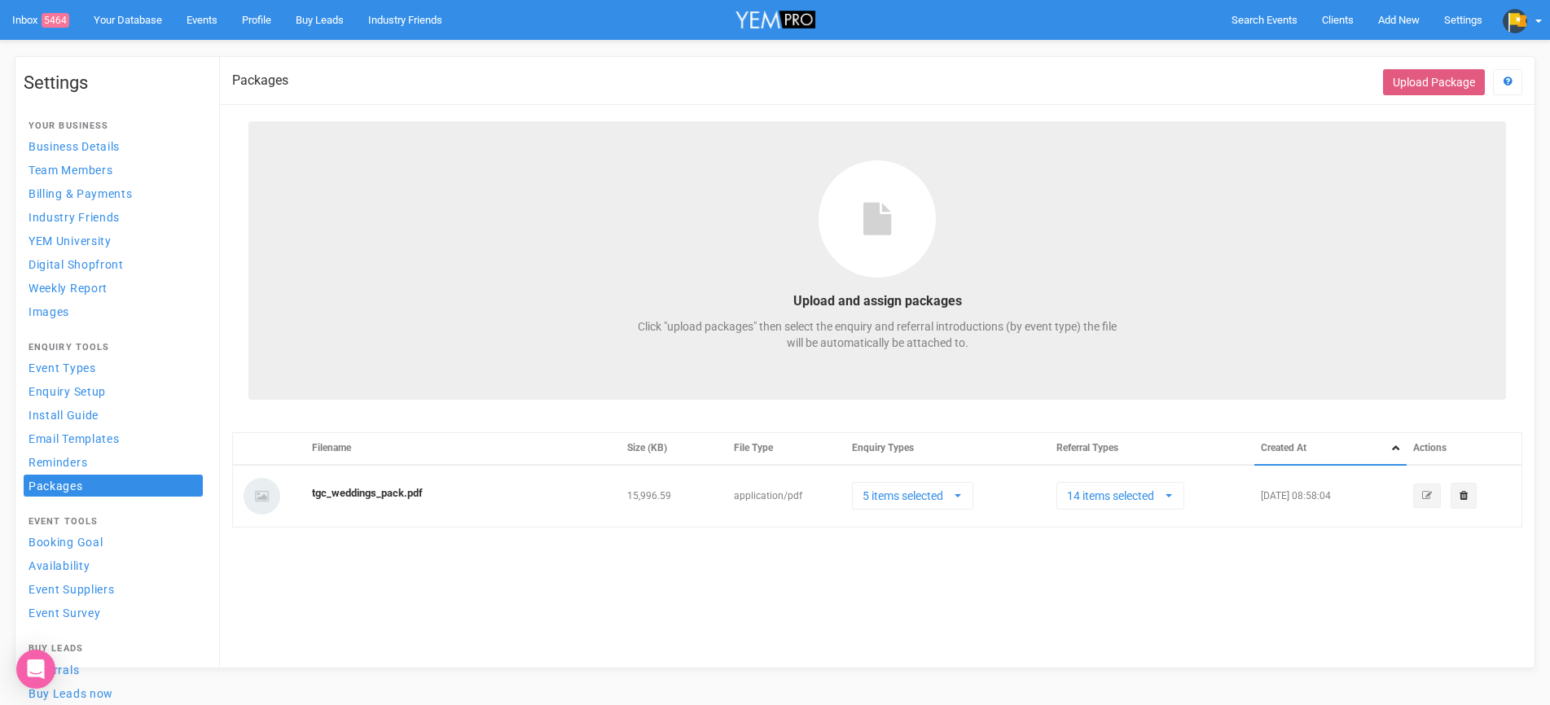
click at [1414, 87] on button "Upload Package" at bounding box center [1434, 82] width 102 height 26
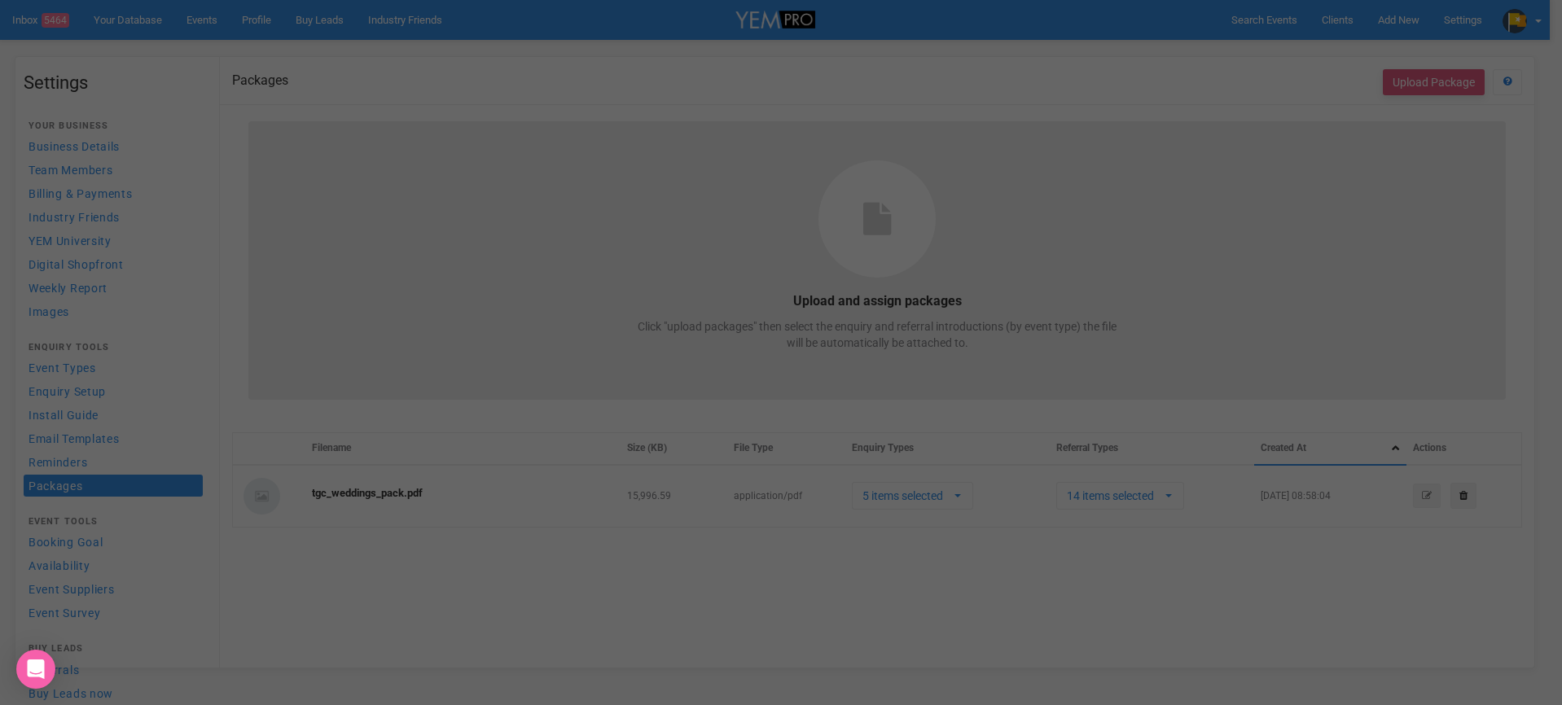
select select
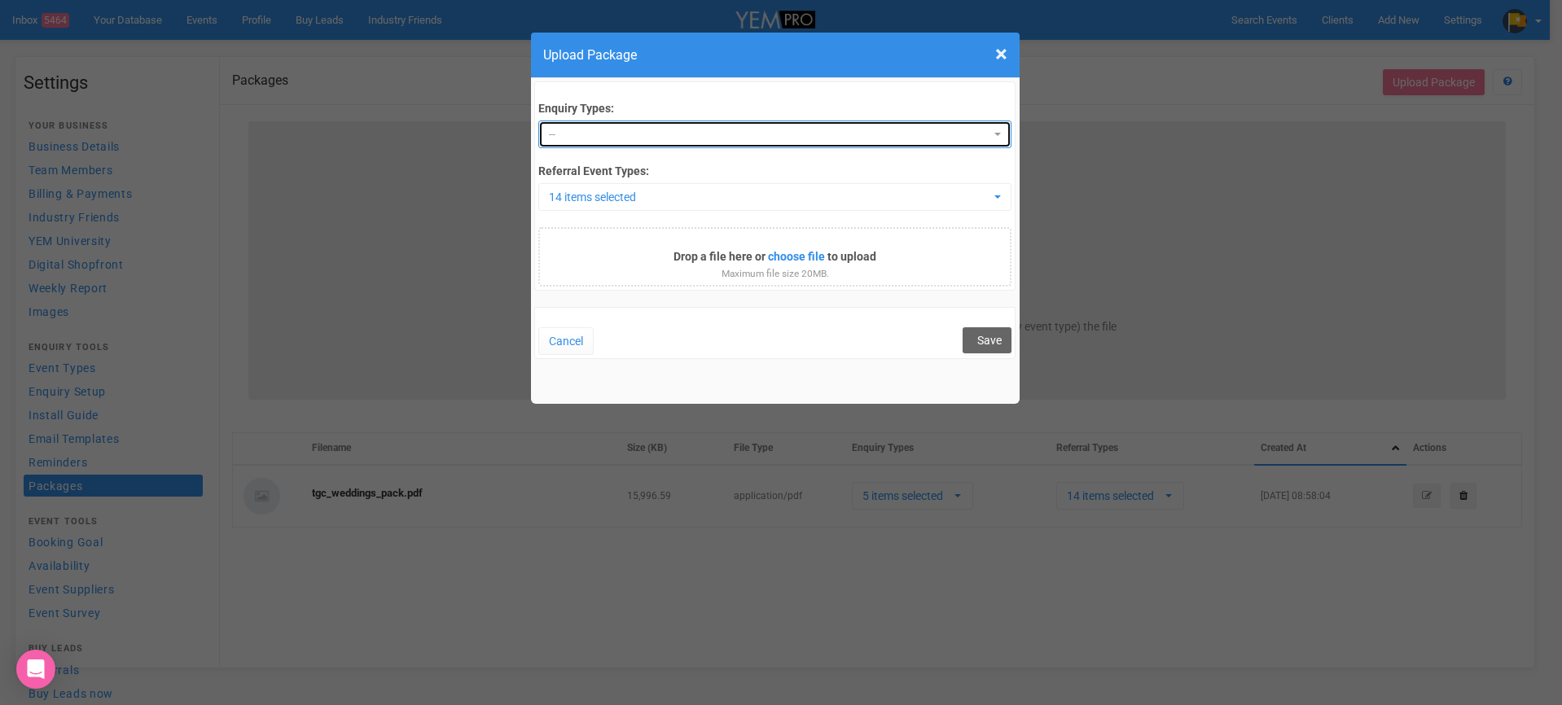
click at [781, 132] on span "--" at bounding box center [769, 134] width 441 height 16
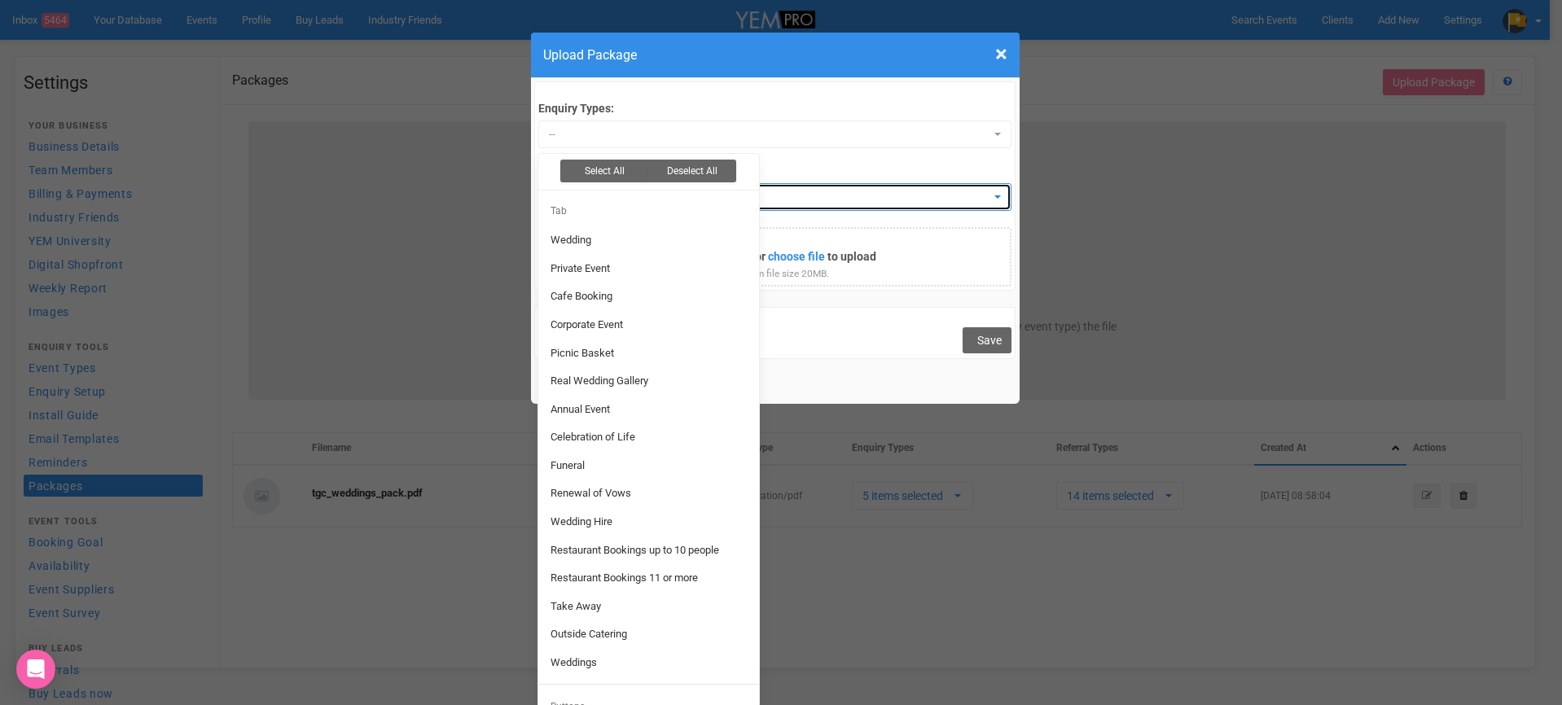
click at [920, 192] on span "14 items selected" at bounding box center [769, 197] width 441 height 16
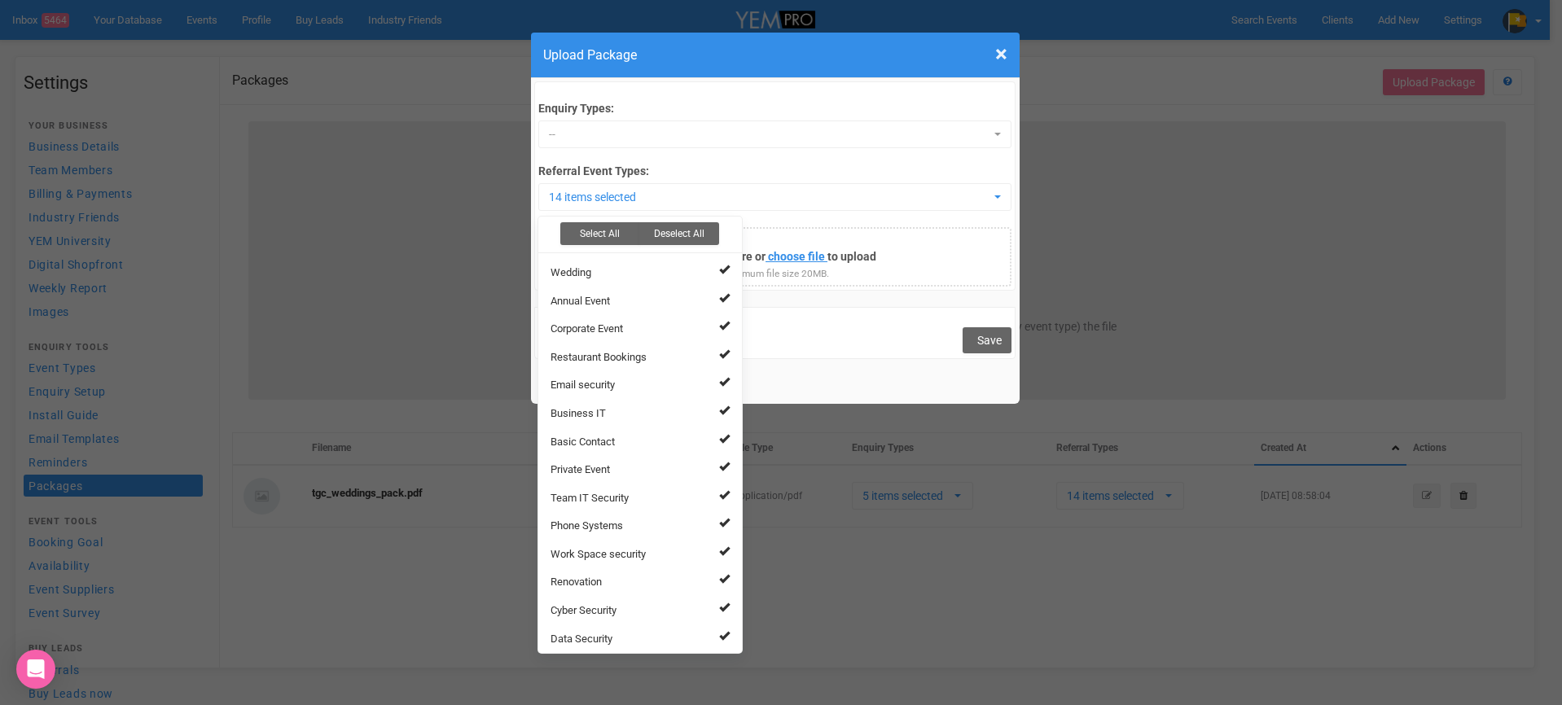
click at [826, 258] on input "file" at bounding box center [717, 259] width 222 height 18
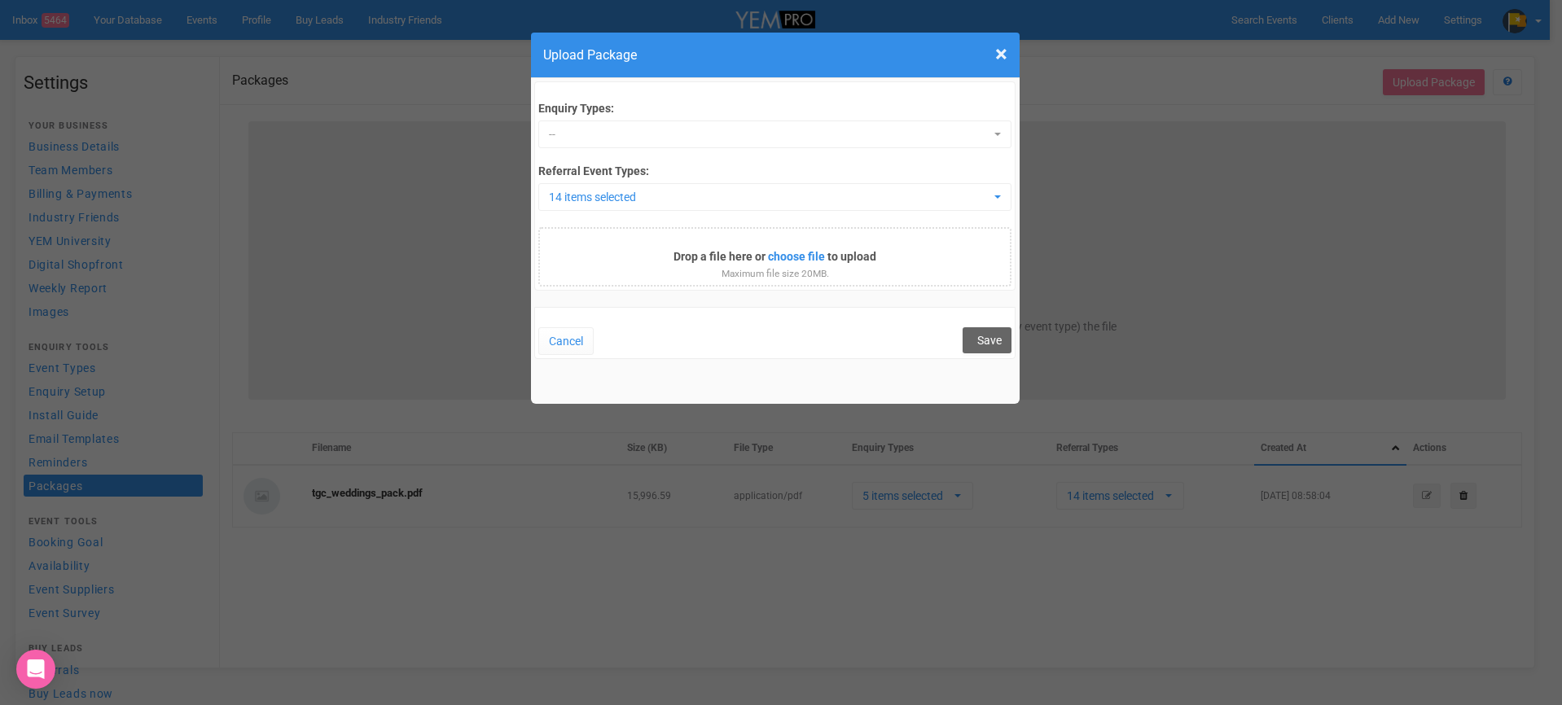
type input "C:\fakepath\TGC Corporate Private Pack.pdf"
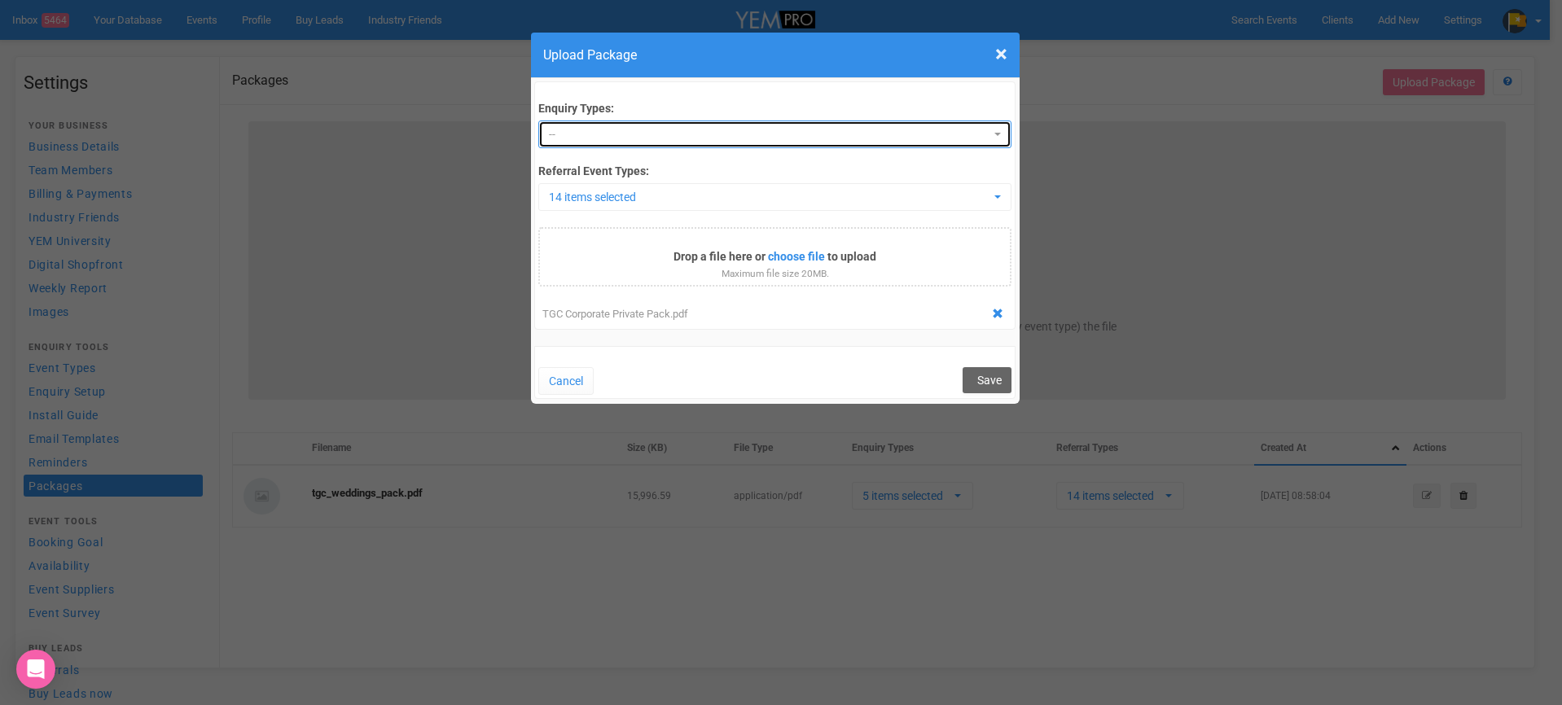
click at [681, 143] on span "--" at bounding box center [769, 134] width 441 height 16
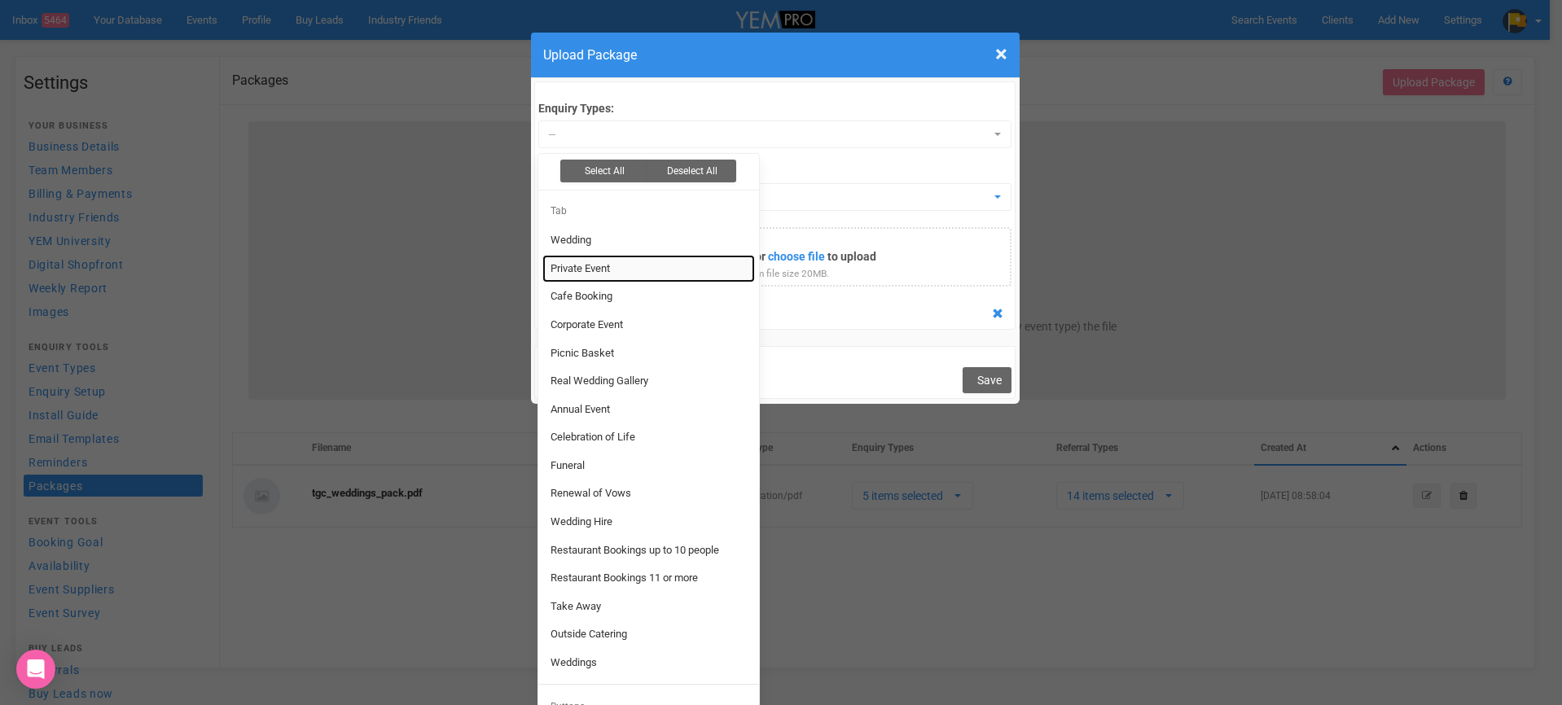
click at [649, 275] on link "Private Event" at bounding box center [648, 269] width 213 height 29
select select "22705"
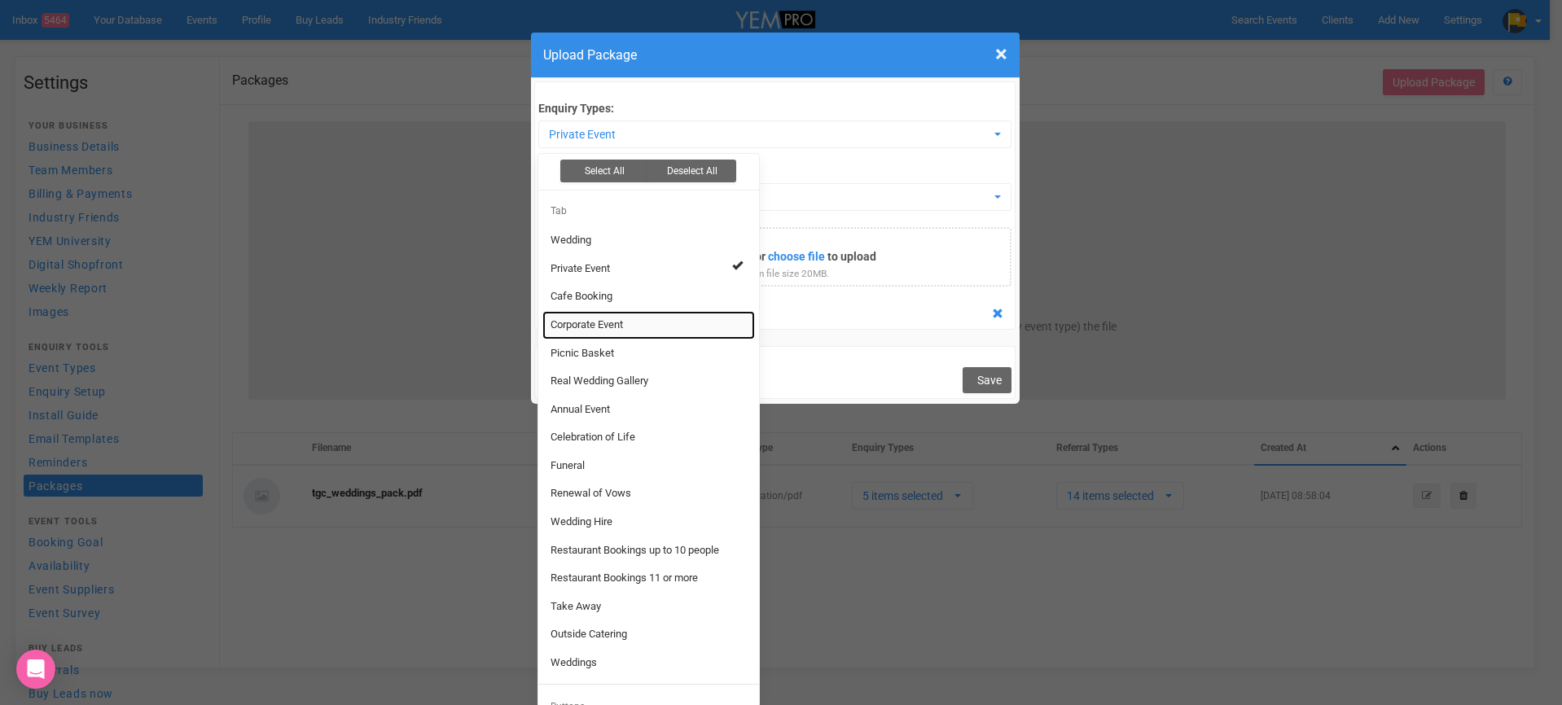
click at [643, 325] on link "Corporate Event" at bounding box center [648, 325] width 213 height 29
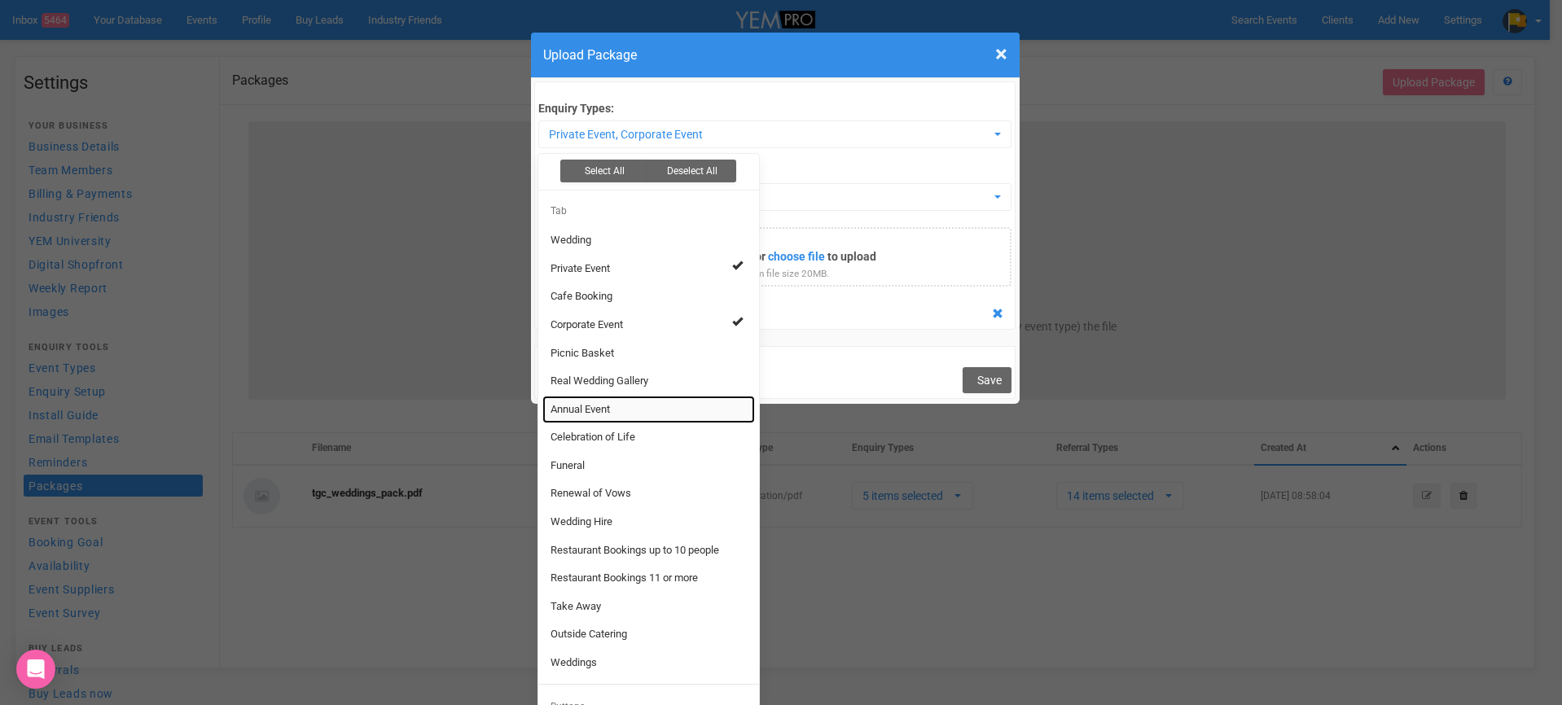
click at [629, 410] on link "Annual Event" at bounding box center [648, 410] width 213 height 29
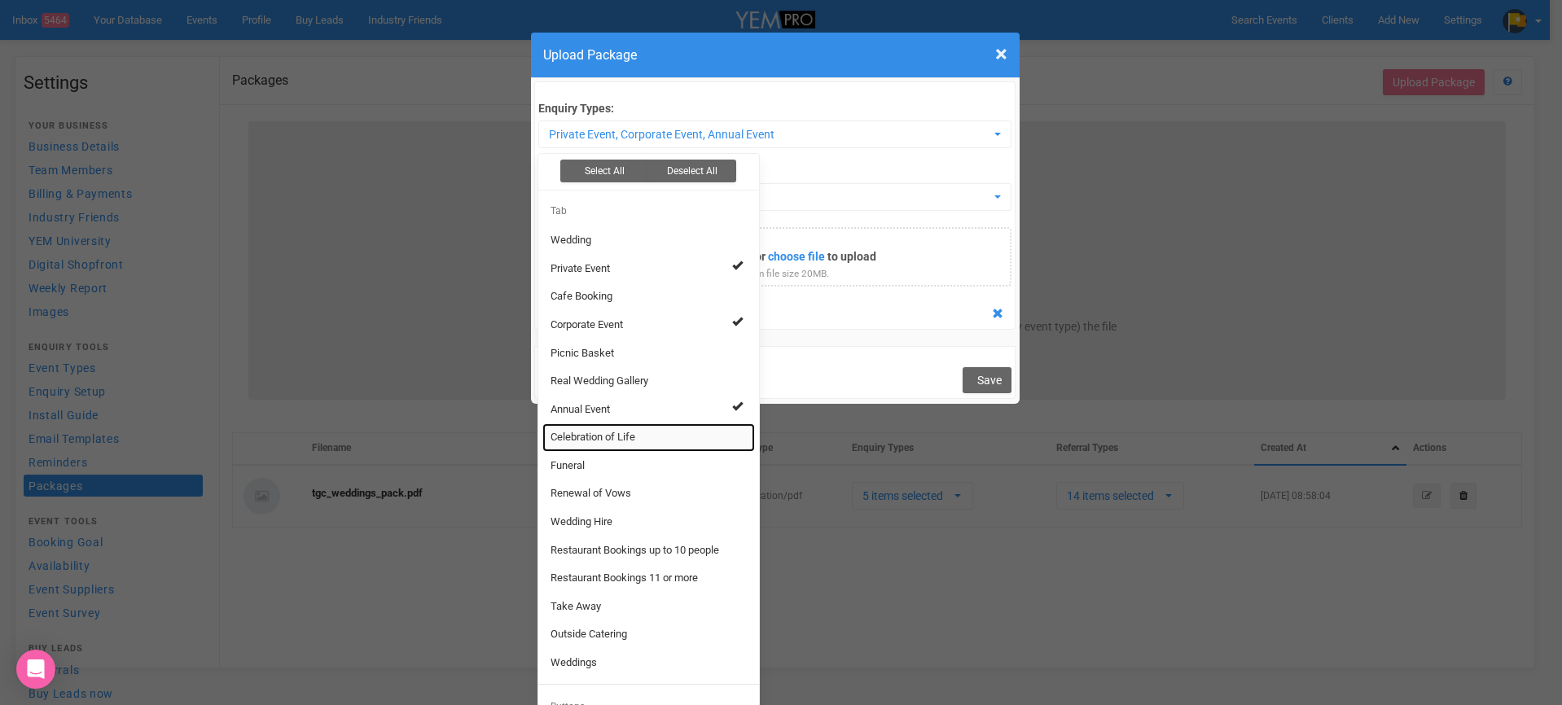
click at [626, 433] on span "Celebration of Life" at bounding box center [593, 437] width 85 height 15
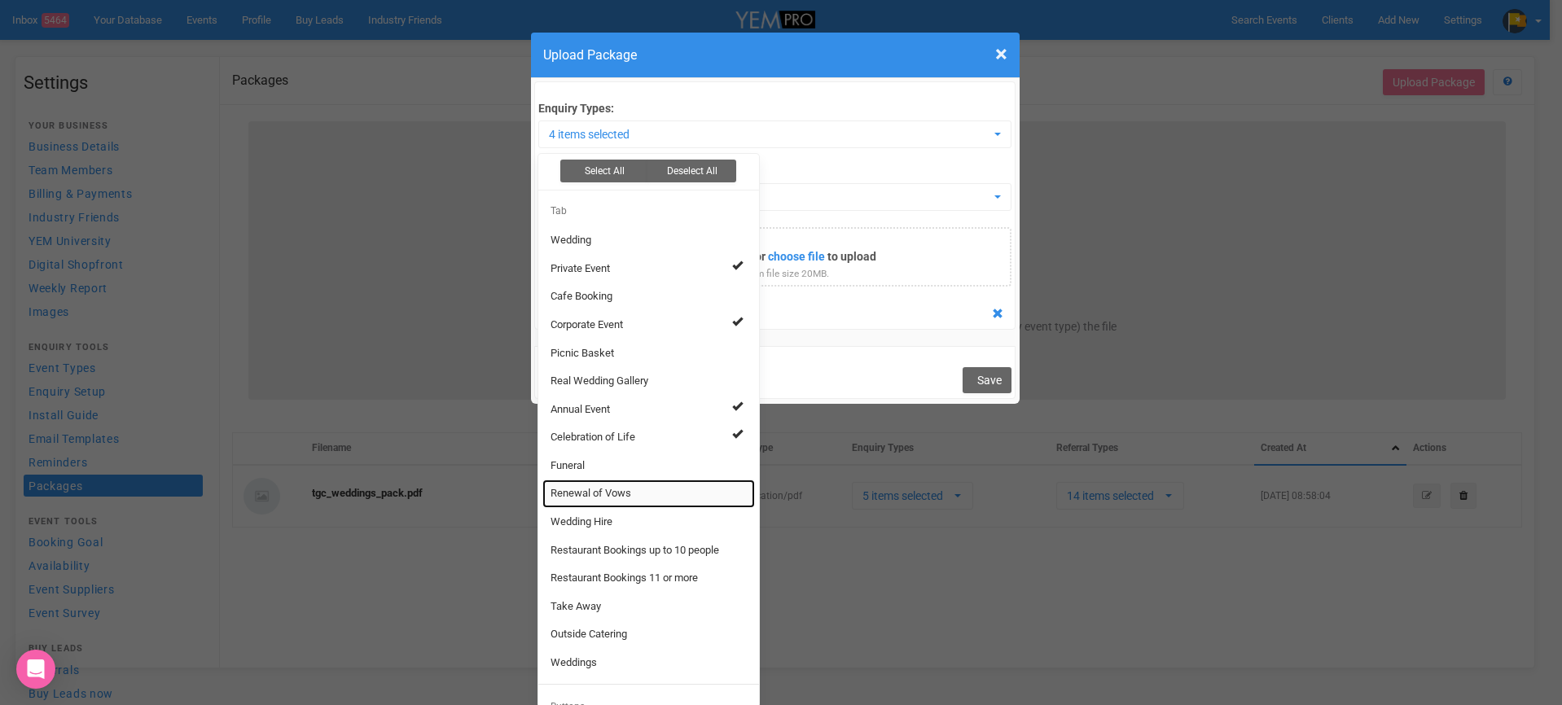
click at [626, 499] on link "Renewal of Vows" at bounding box center [648, 494] width 213 height 29
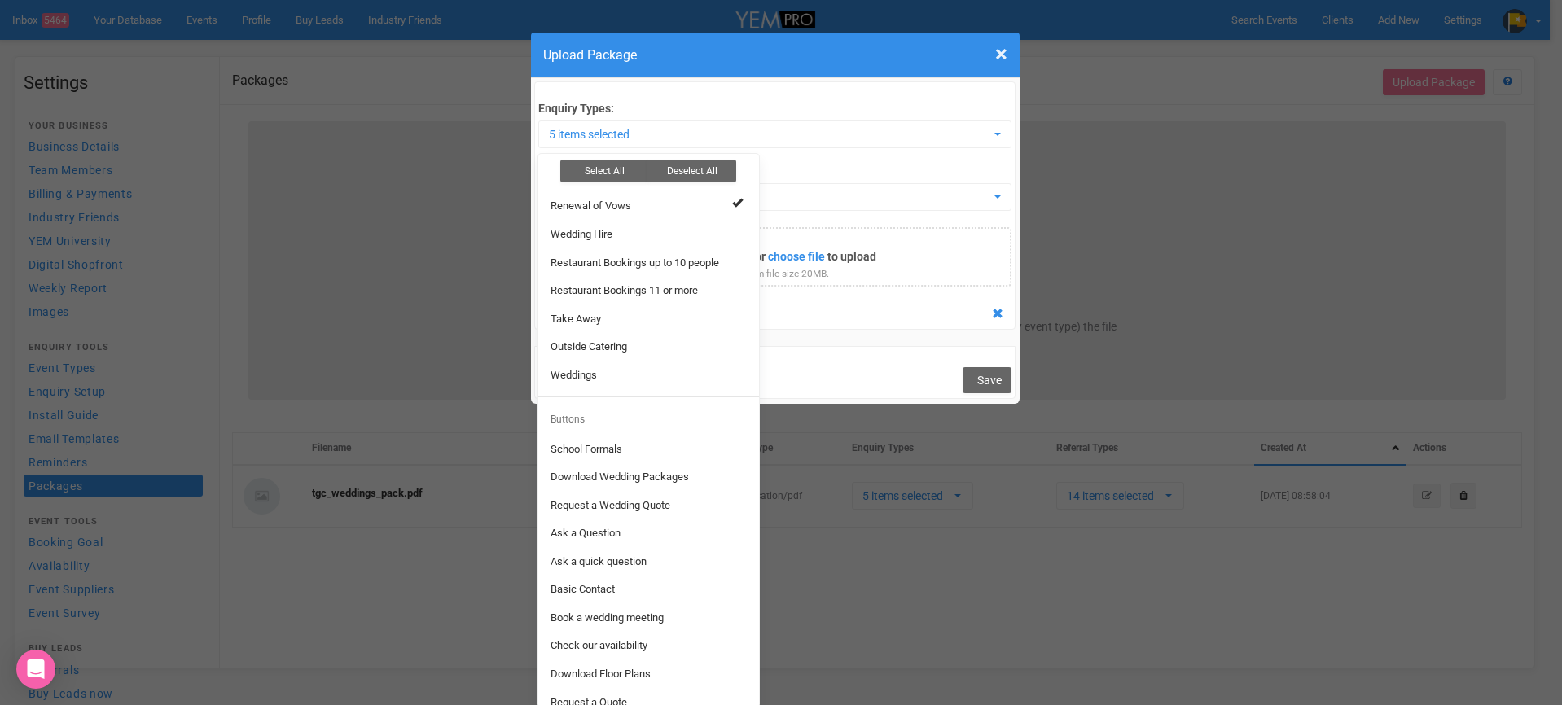
scroll to position [291, 0]
click at [671, 693] on link "Request a Quote" at bounding box center [648, 700] width 213 height 29
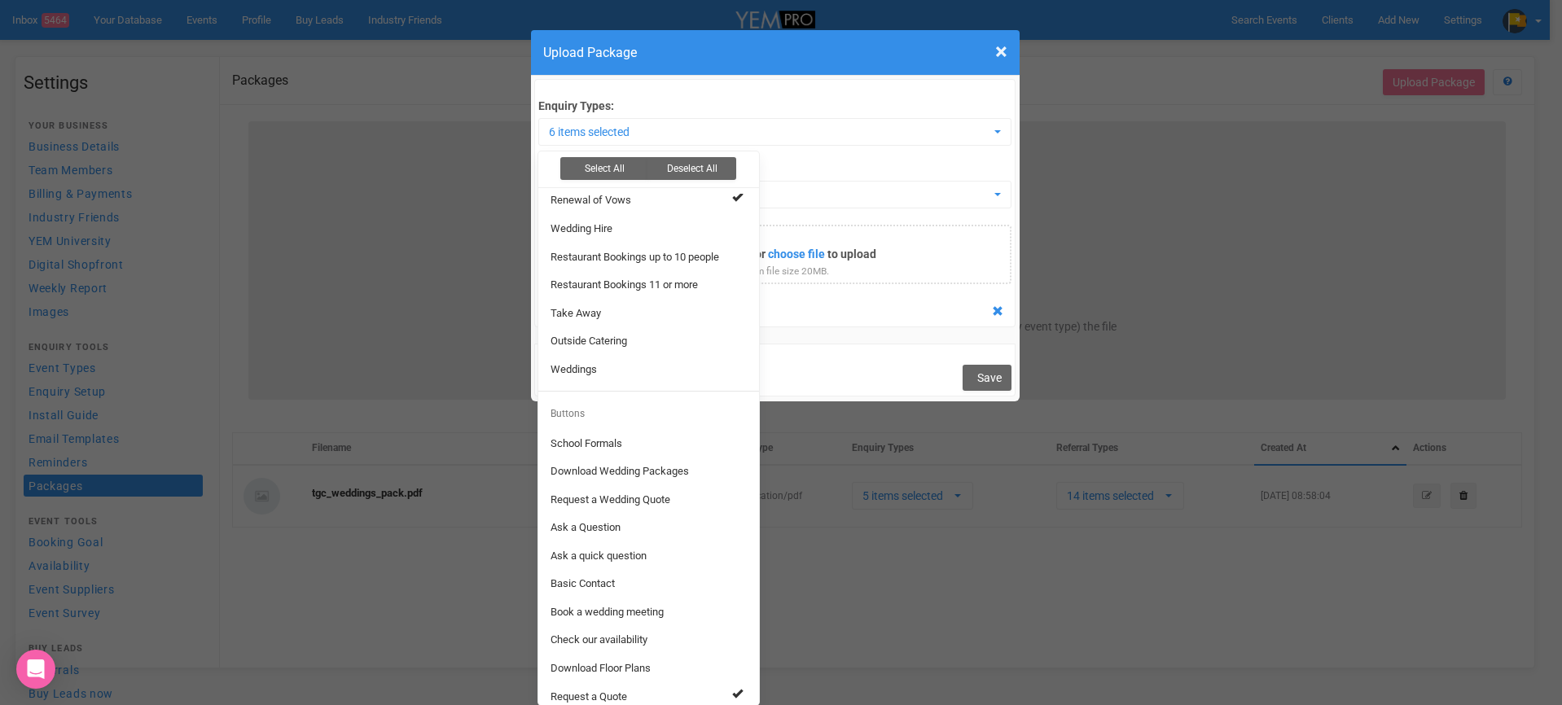
click at [856, 359] on div "Cancel Save" at bounding box center [775, 370] width 482 height 52
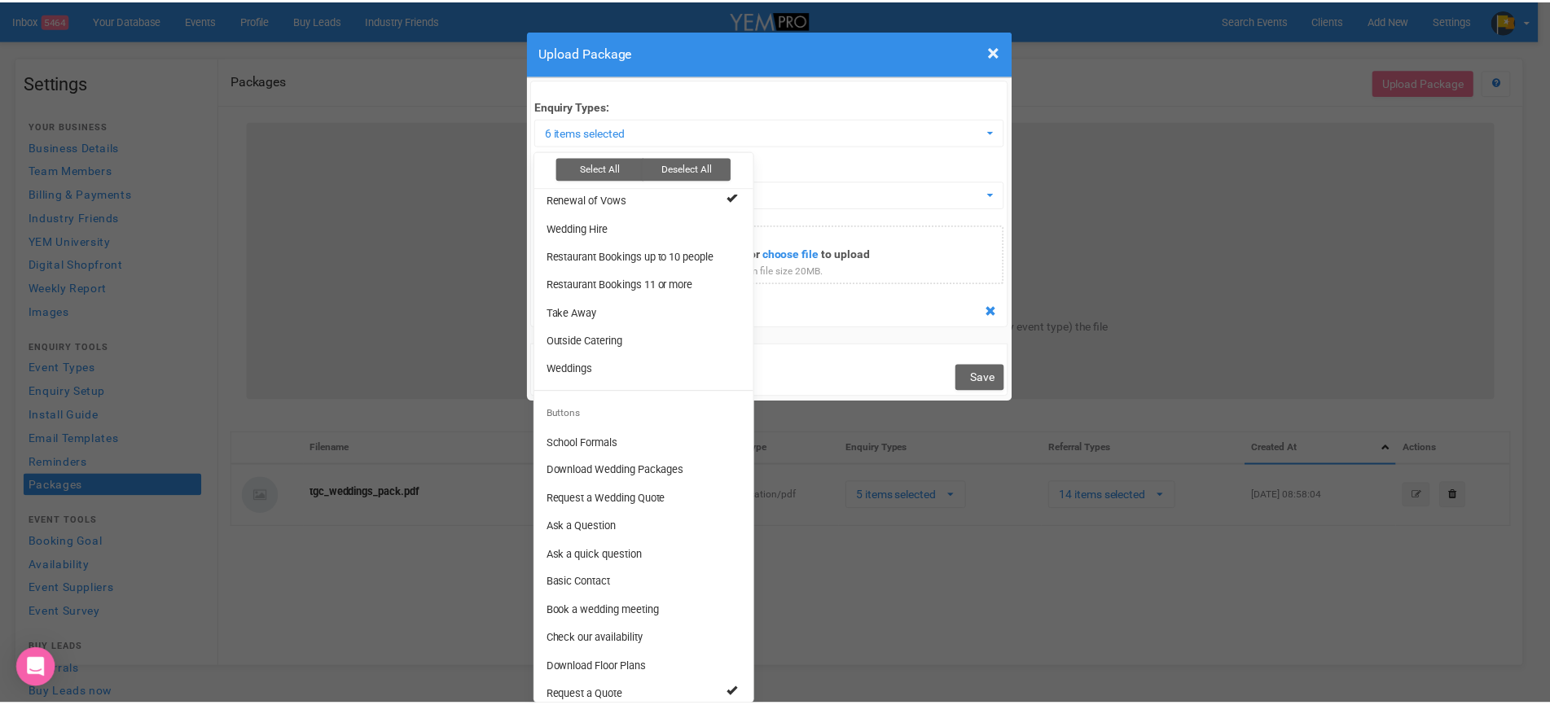
scroll to position [0, 0]
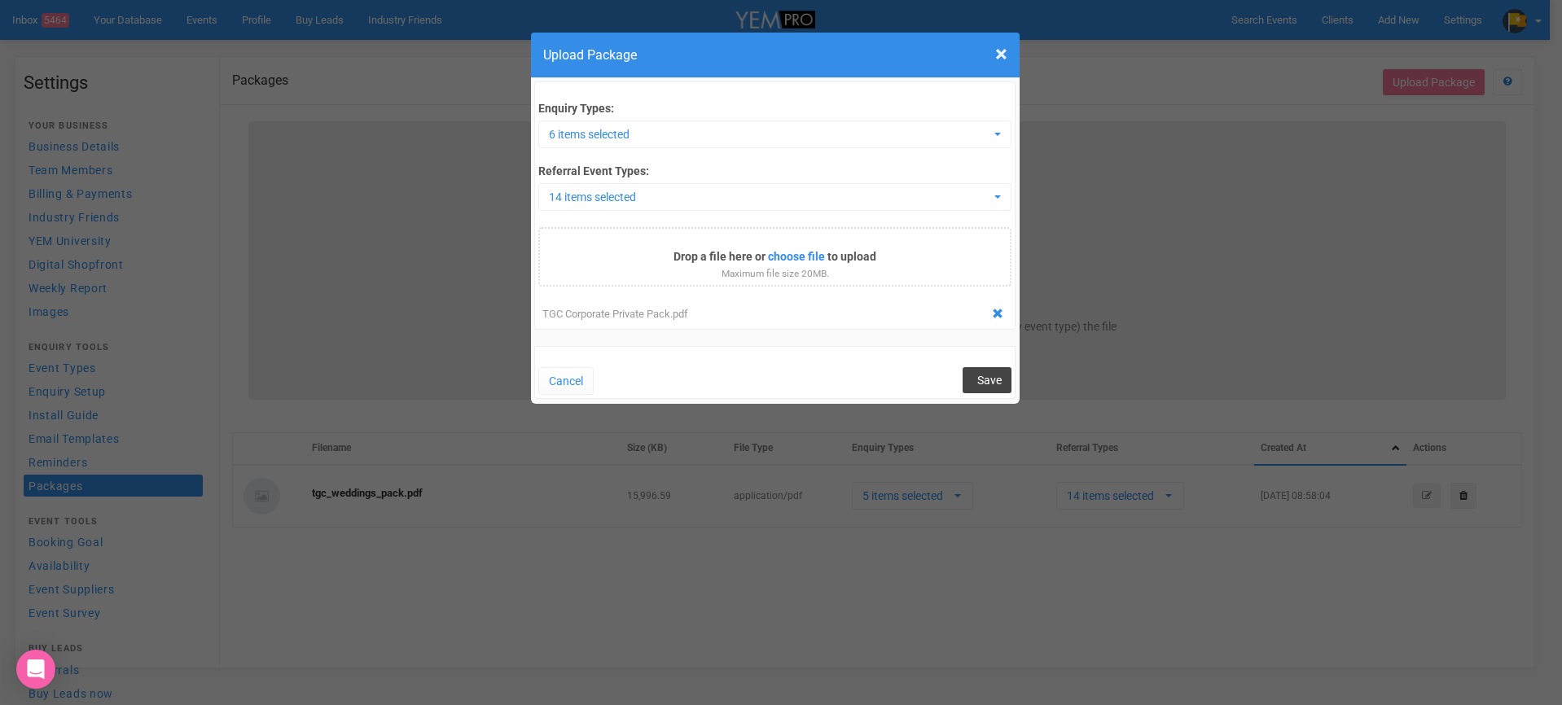
click at [977, 381] on span "Save" at bounding box center [989, 380] width 24 height 13
